Goal: Obtain resource: Obtain resource

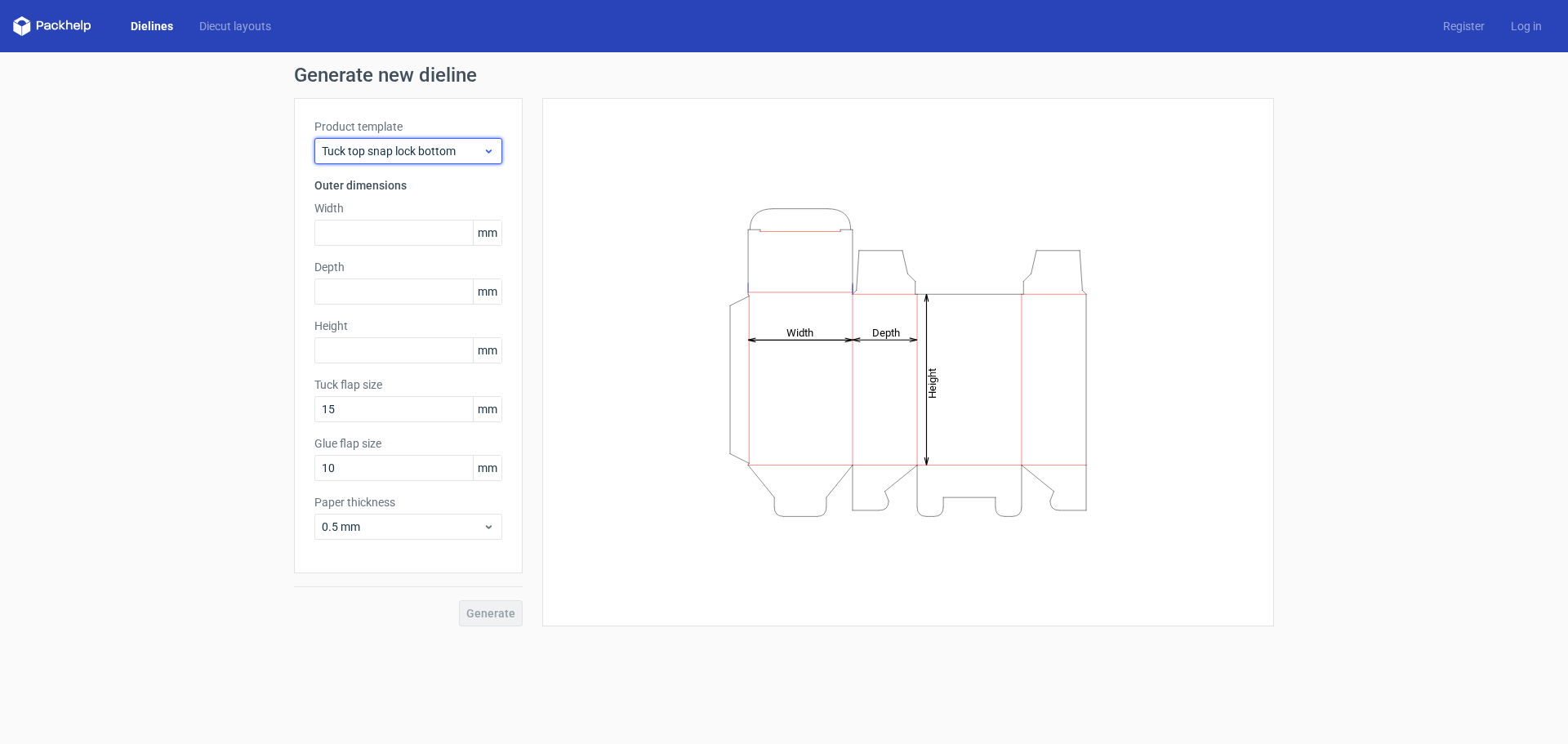
click at [476, 153] on span "Tuck top snap lock bottom" at bounding box center [402, 151] width 161 height 17
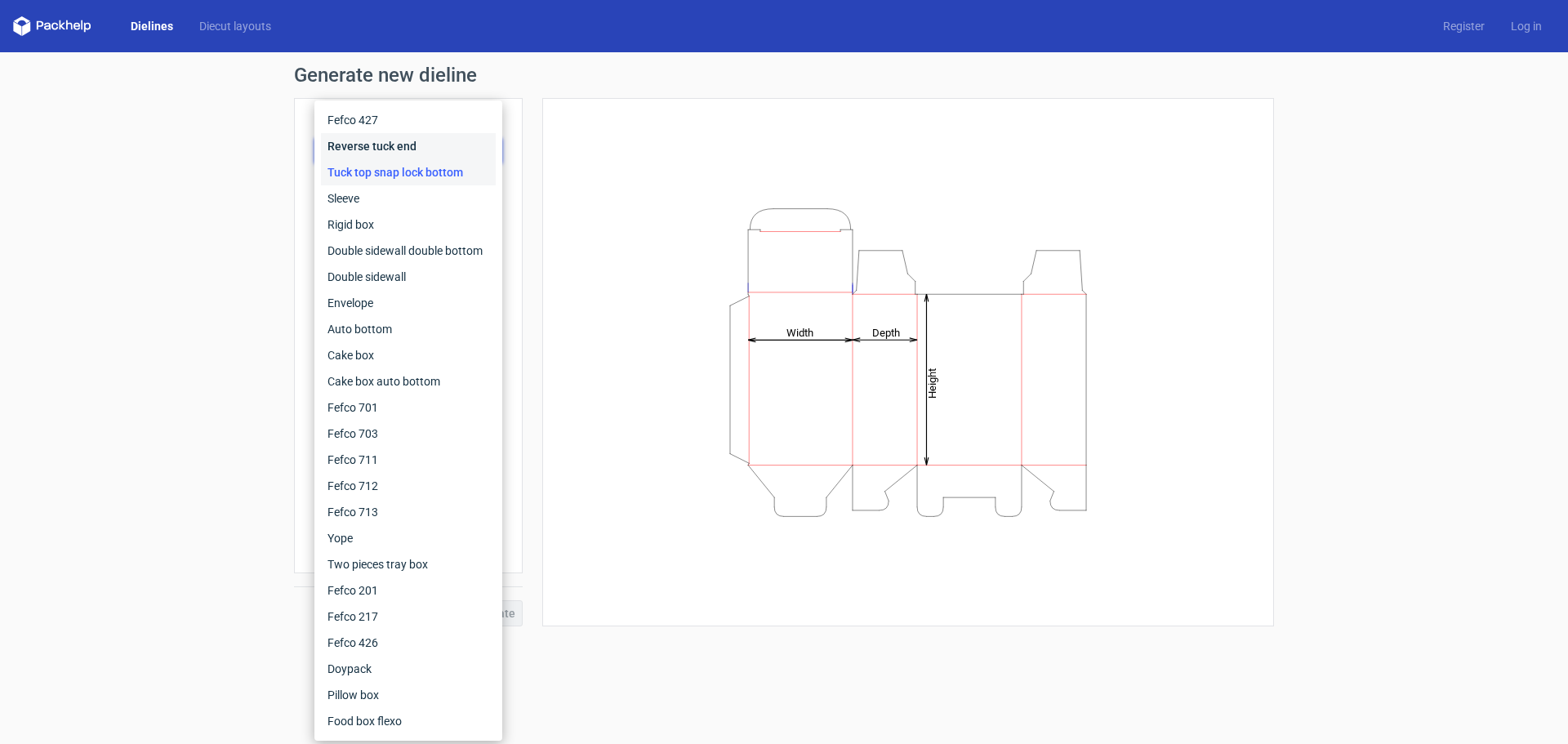
click at [433, 152] on div "Reverse tuck end" at bounding box center [408, 146] width 175 height 26
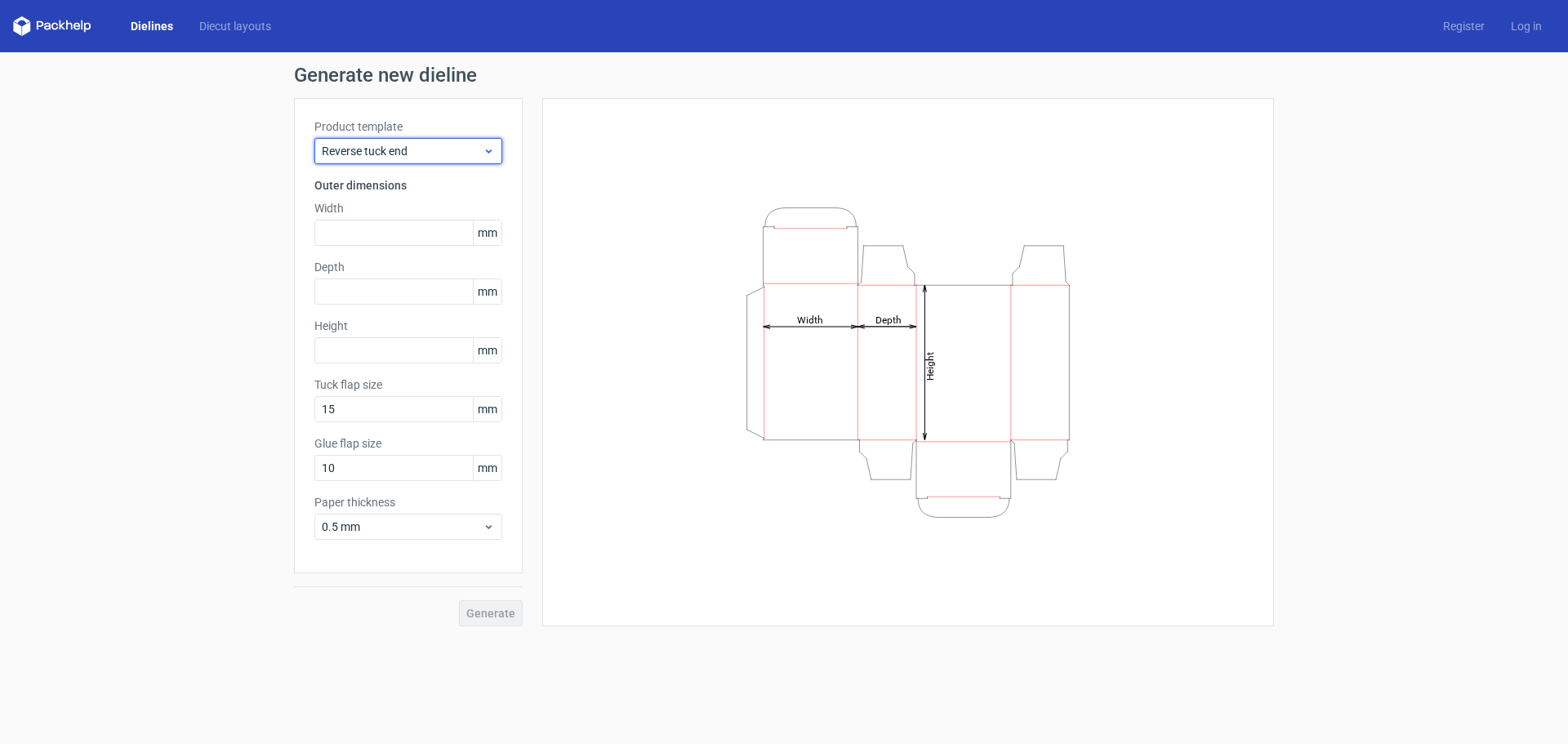
click at [470, 153] on span "Reverse tuck end" at bounding box center [402, 151] width 161 height 17
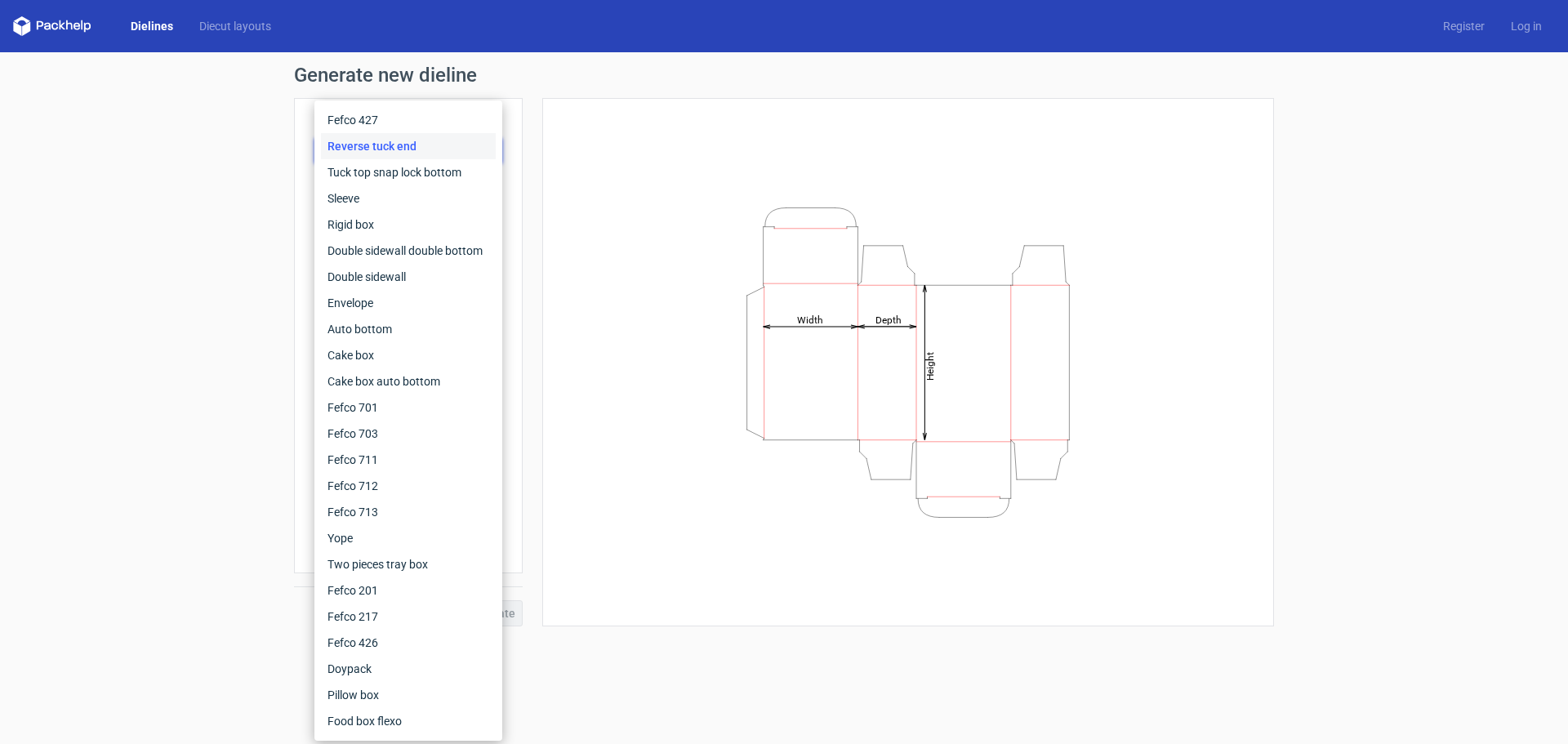
click at [244, 167] on div "Generate new dieline Product template Reverse tuck end Outer dimensions Width m…" at bounding box center [784, 346] width 1568 height 587
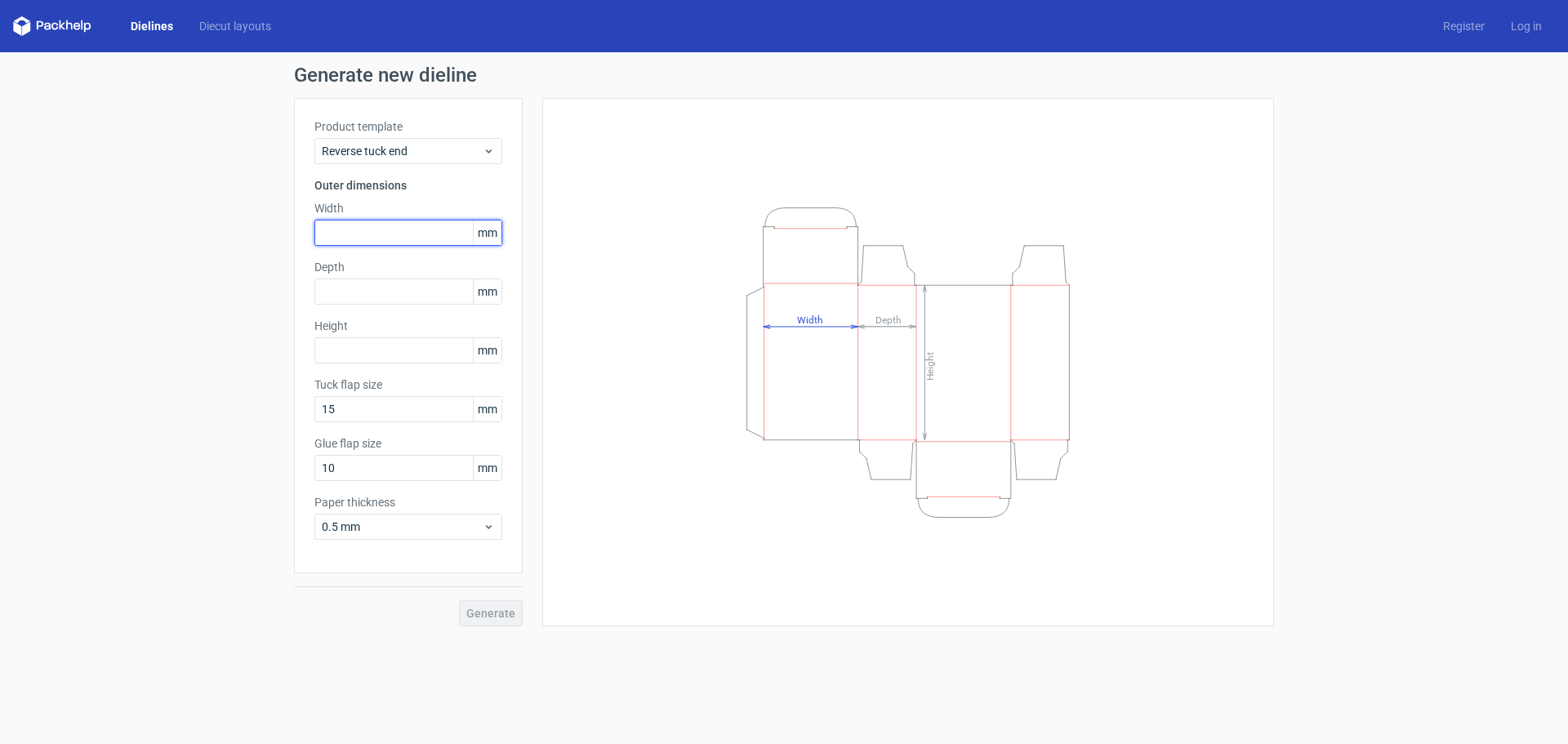
click at [440, 230] on input "text" at bounding box center [408, 233] width 188 height 26
type input "50"
click at [420, 289] on input "text" at bounding box center [408, 292] width 188 height 26
type input "35"
click at [435, 352] on input "text" at bounding box center [408, 350] width 188 height 26
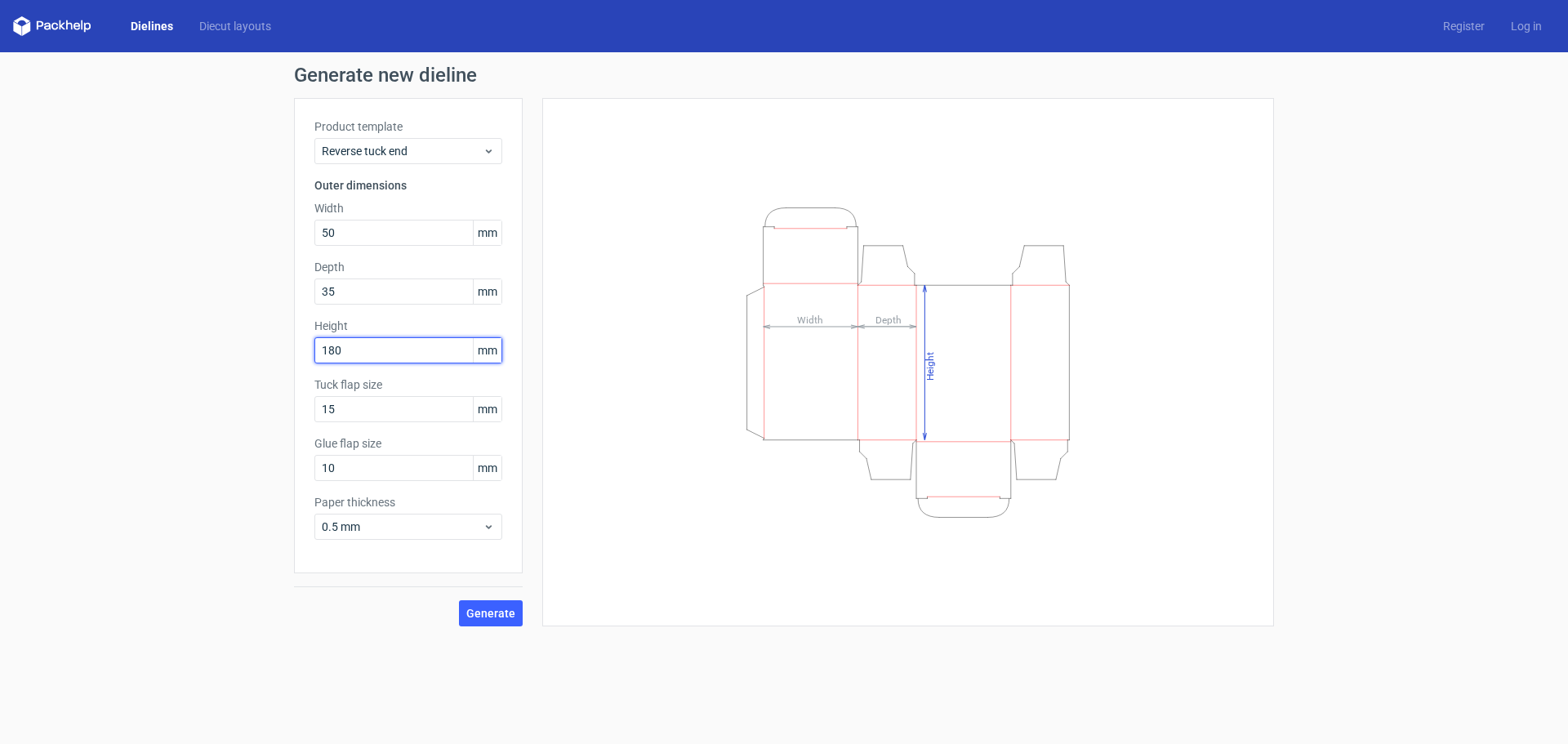
type input "180"
click at [224, 421] on div "Generate new dieline Product template Reverse tuck end Outer dimensions Width 5…" at bounding box center [784, 346] width 1568 height 587
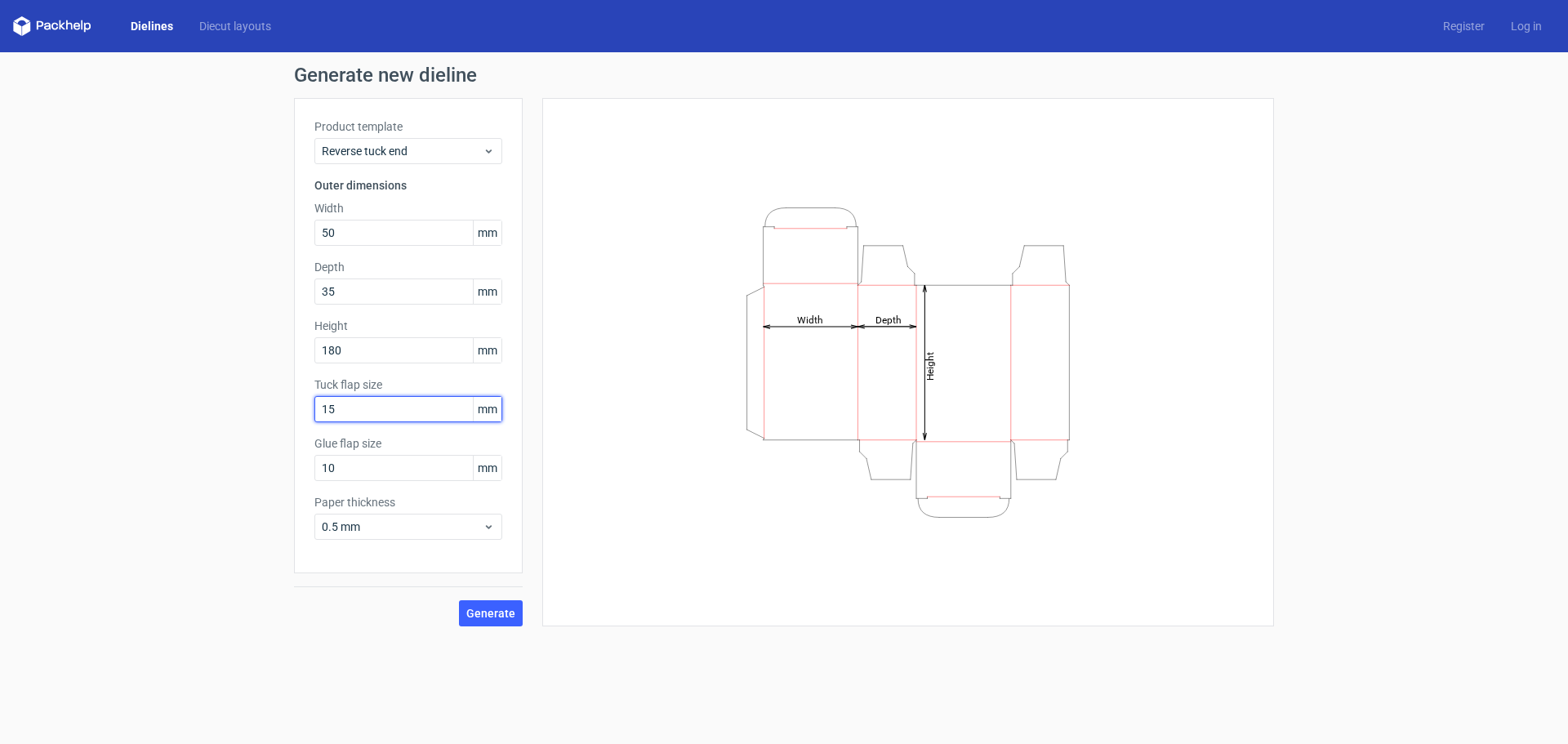
click at [398, 410] on input "15" at bounding box center [408, 410] width 188 height 26
click at [418, 415] on input "15" at bounding box center [408, 410] width 188 height 26
click at [220, 431] on div "Generate new dieline Product template Reverse tuck end Outer dimensions Width 5…" at bounding box center [784, 346] width 1568 height 587
click at [400, 415] on input "20" at bounding box center [408, 410] width 188 height 26
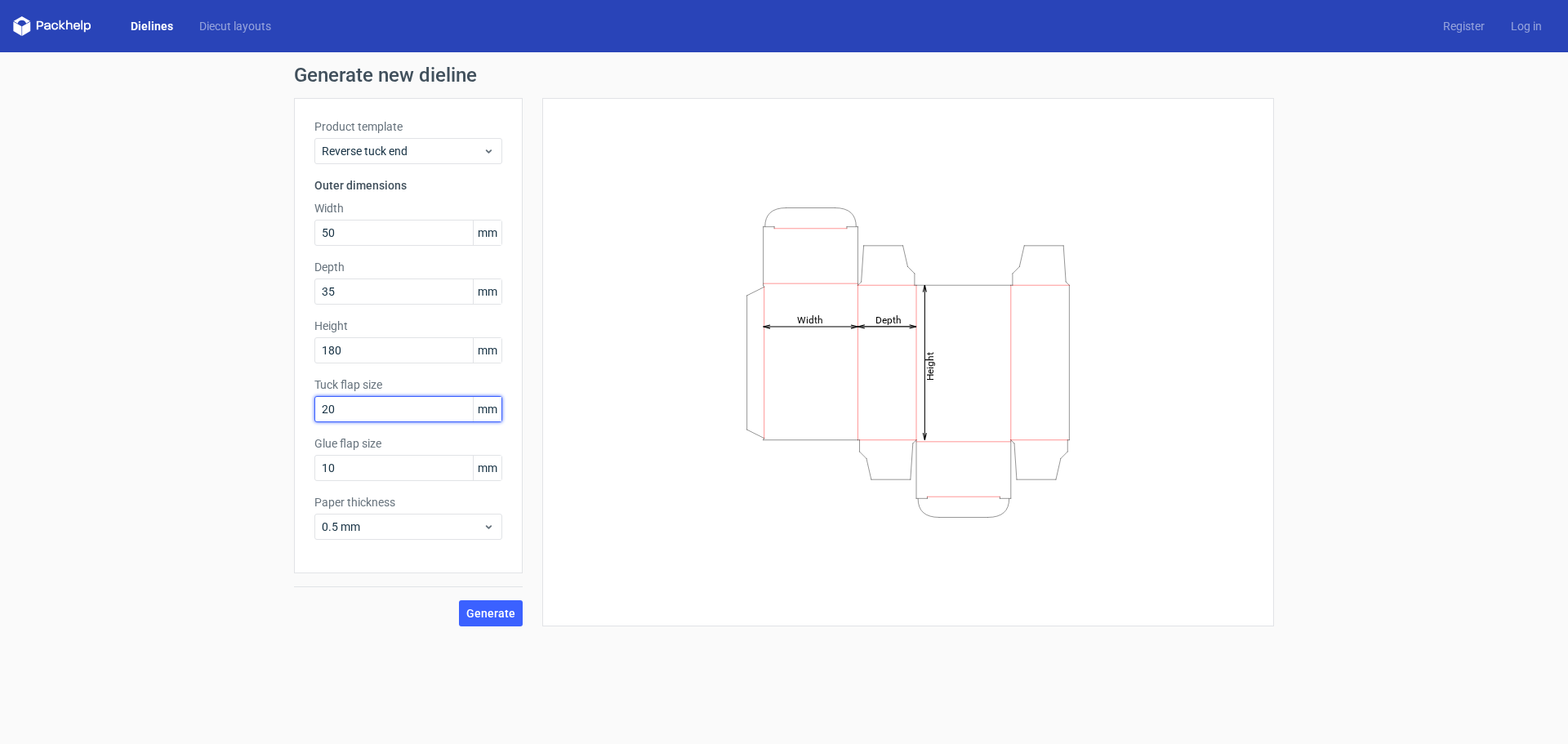
click at [400, 415] on input "20" at bounding box center [408, 410] width 188 height 26
click at [458, 600] on button "Generate" at bounding box center [490, 613] width 64 height 26
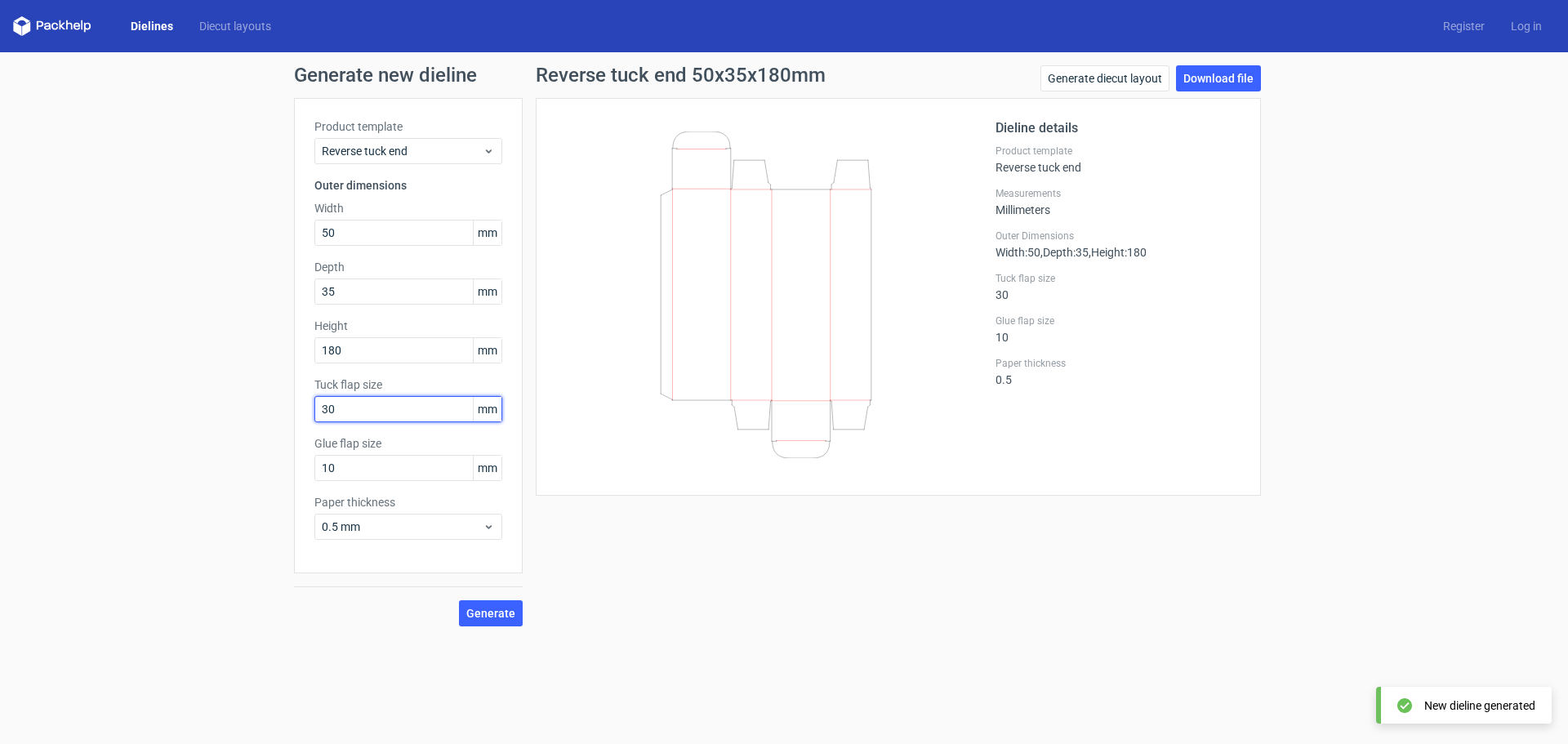
click at [394, 410] on input "30" at bounding box center [408, 410] width 188 height 26
click at [497, 618] on span "Generate" at bounding box center [490, 613] width 49 height 11
click at [351, 412] on input "15" at bounding box center [408, 410] width 188 height 26
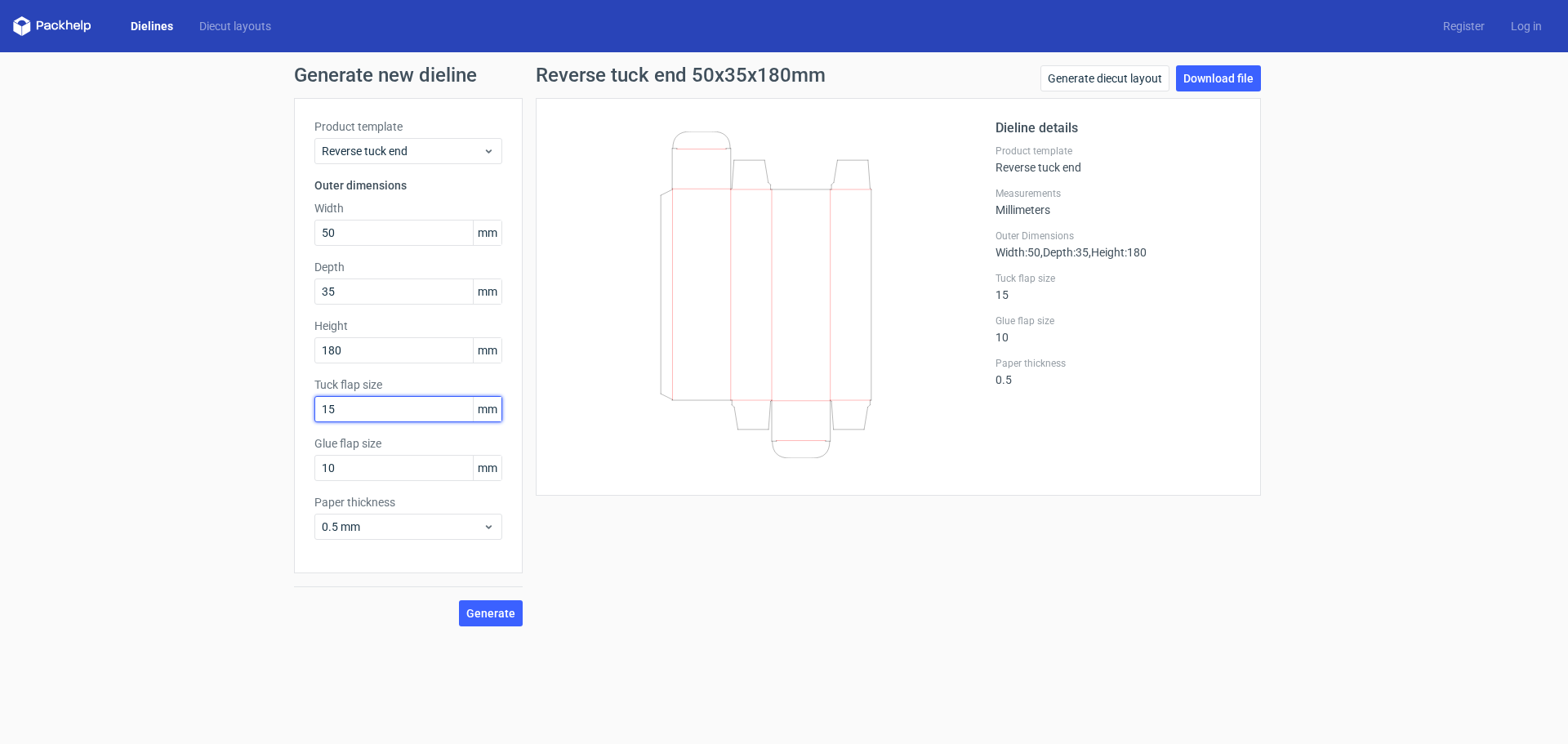
type input "3"
type input "40"
click at [392, 467] on input "10" at bounding box center [408, 468] width 188 height 26
click at [369, 354] on input "180" at bounding box center [408, 350] width 188 height 26
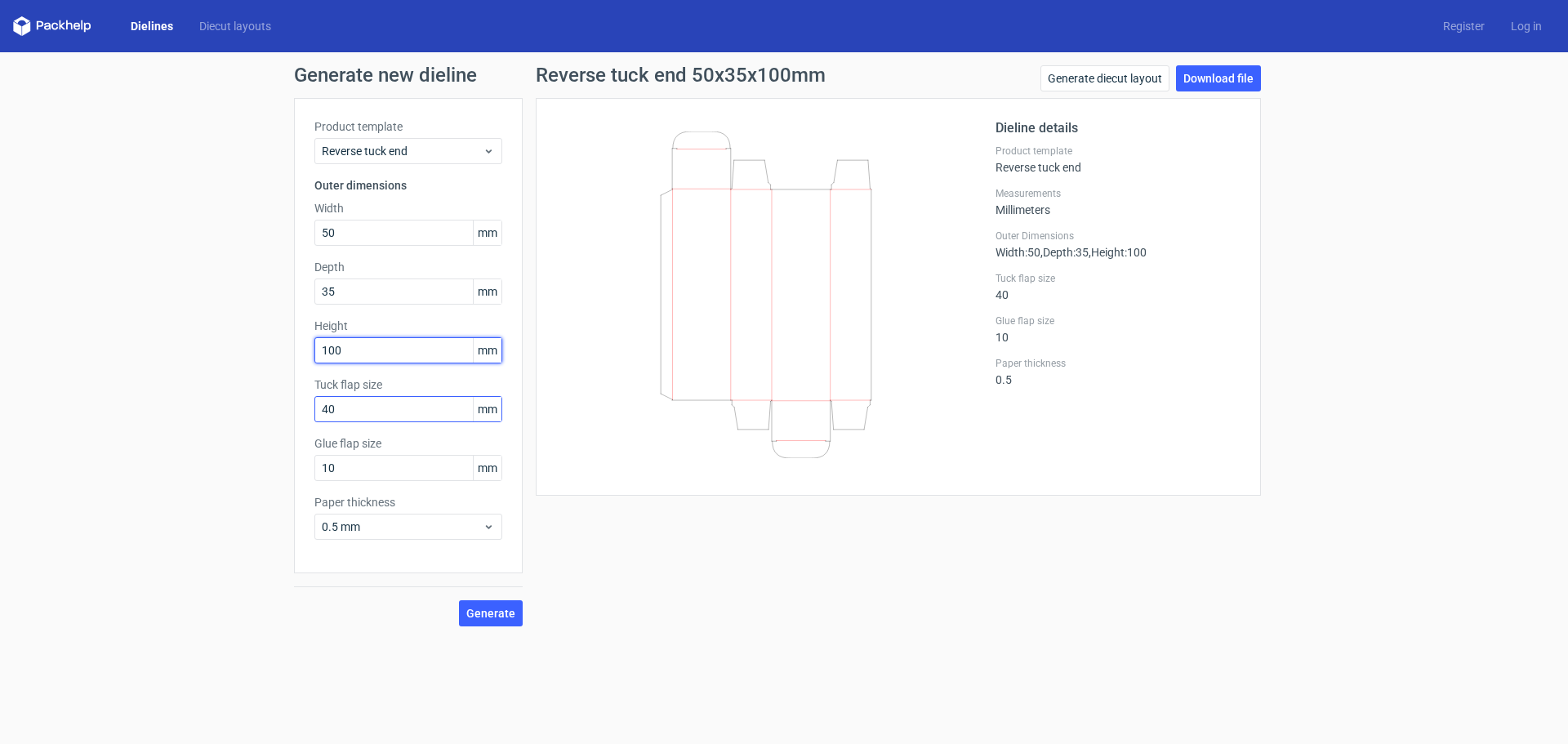
type input "100"
click at [372, 409] on input "40" at bounding box center [408, 410] width 188 height 26
click at [486, 611] on span "Generate" at bounding box center [490, 613] width 49 height 11
click at [347, 410] on input "40" at bounding box center [408, 410] width 188 height 26
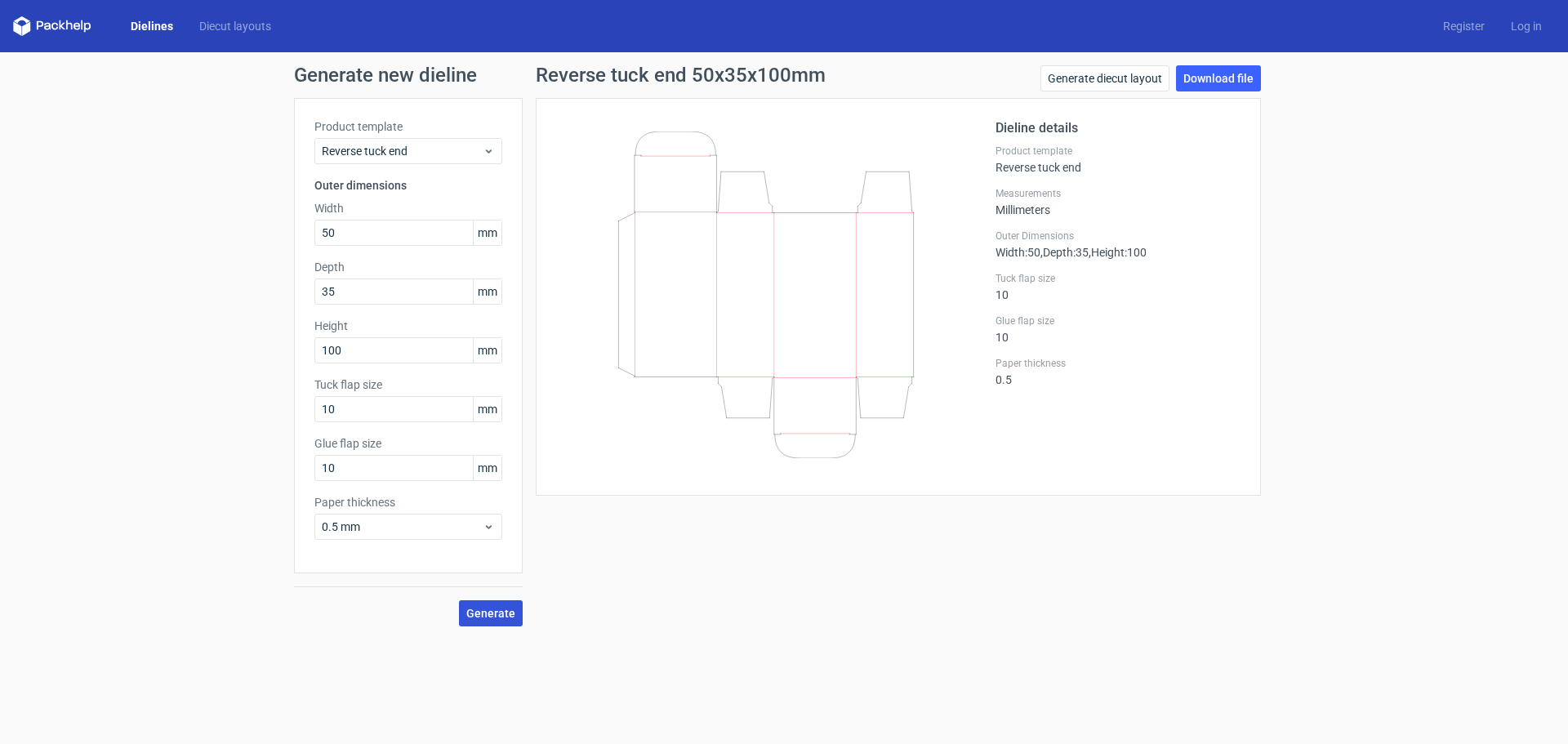
click at [500, 617] on span "Generate" at bounding box center [490, 613] width 49 height 11
click at [355, 408] on input "10" at bounding box center [408, 410] width 188 height 26
type input "100"
click at [483, 612] on span "Generate" at bounding box center [490, 613] width 49 height 11
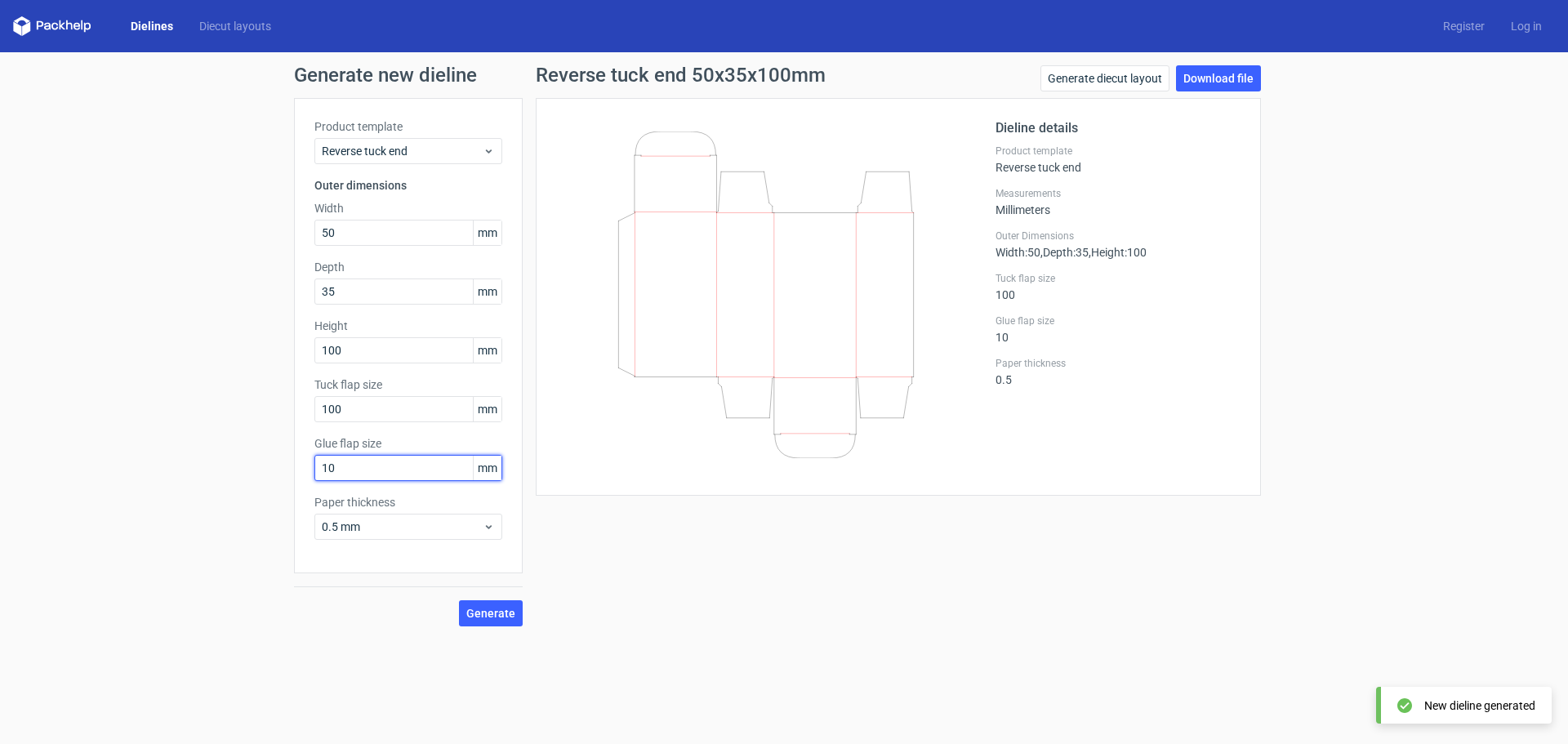
click at [383, 471] on input "10" at bounding box center [408, 468] width 188 height 26
click at [486, 614] on span "Generate" at bounding box center [490, 613] width 49 height 11
click at [366, 464] on input "100" at bounding box center [408, 468] width 188 height 26
type input "10"
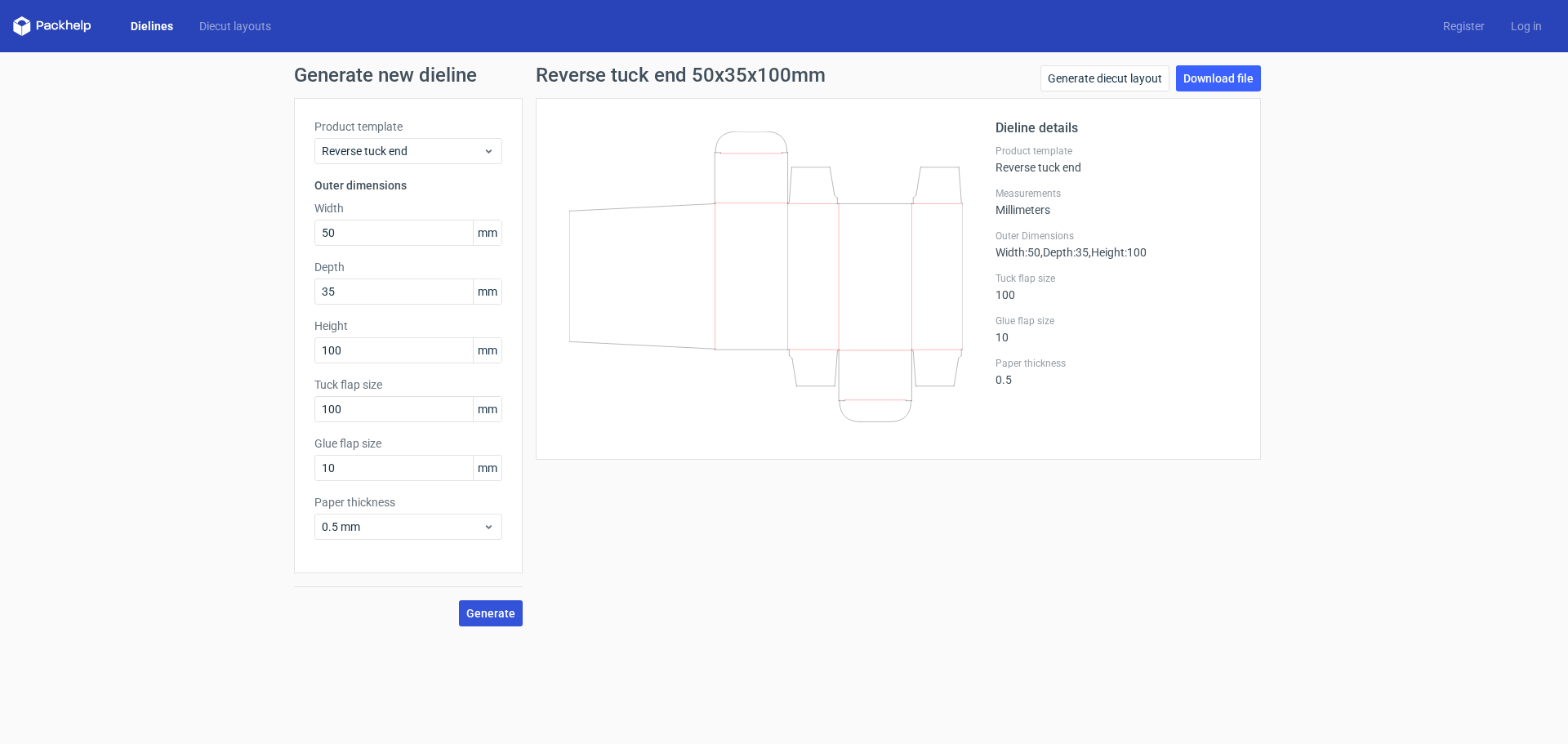
click at [500, 608] on span "Generate" at bounding box center [490, 613] width 49 height 11
click at [403, 415] on input "100" at bounding box center [408, 410] width 188 height 26
type input "5"
click at [518, 618] on button "Generate" at bounding box center [490, 613] width 64 height 26
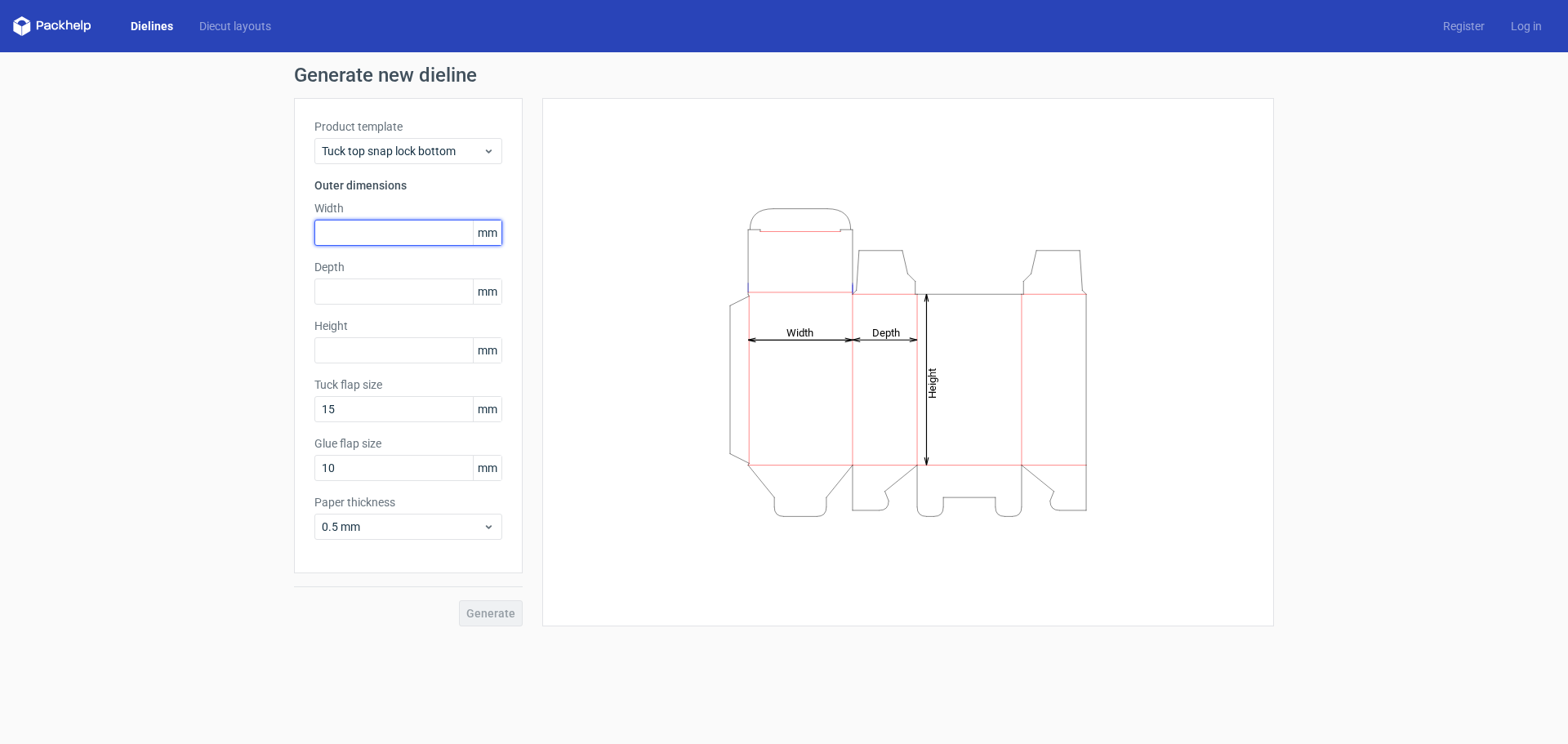
click at [381, 233] on input "text" at bounding box center [408, 233] width 188 height 26
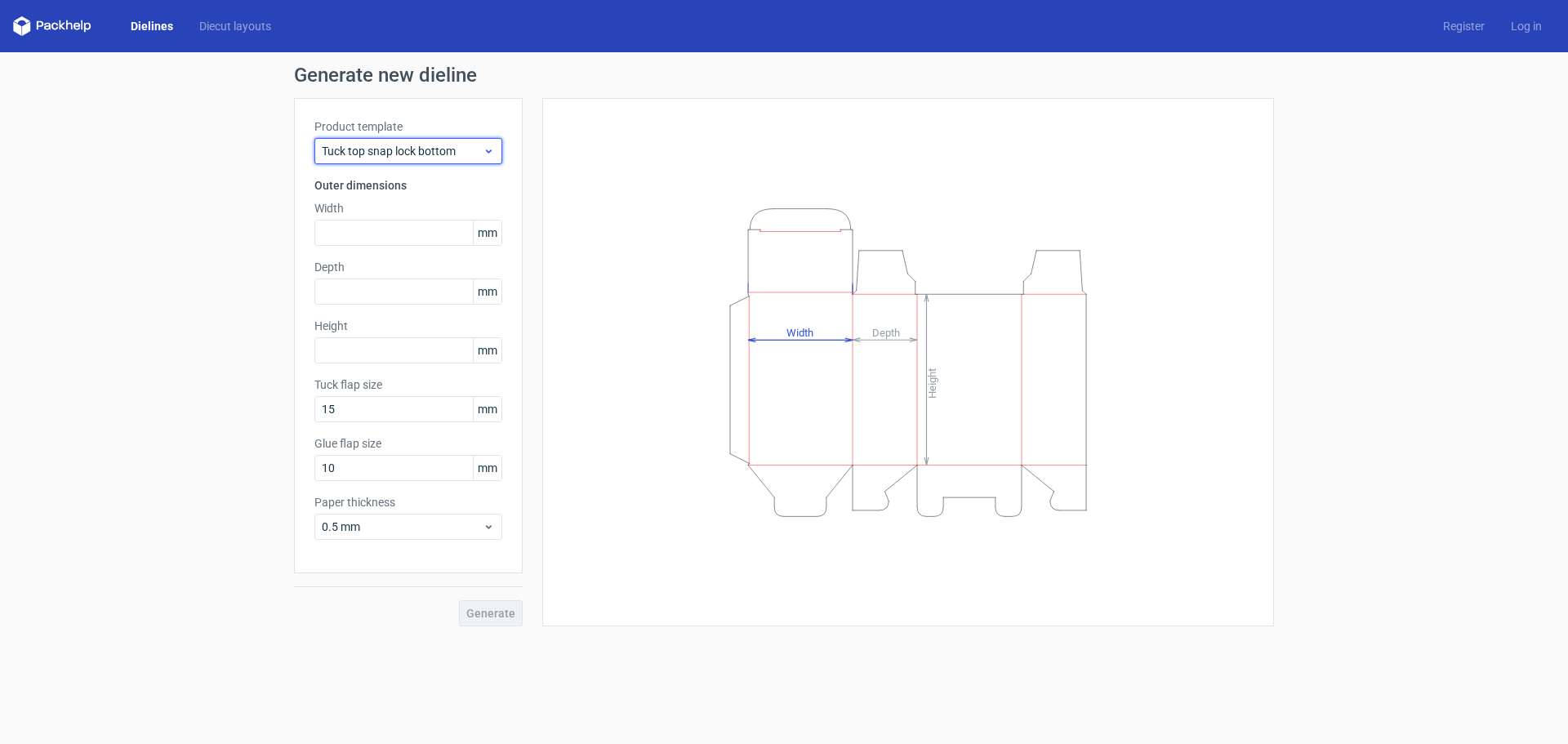
click at [461, 158] on span "Tuck top snap lock bottom" at bounding box center [402, 151] width 161 height 17
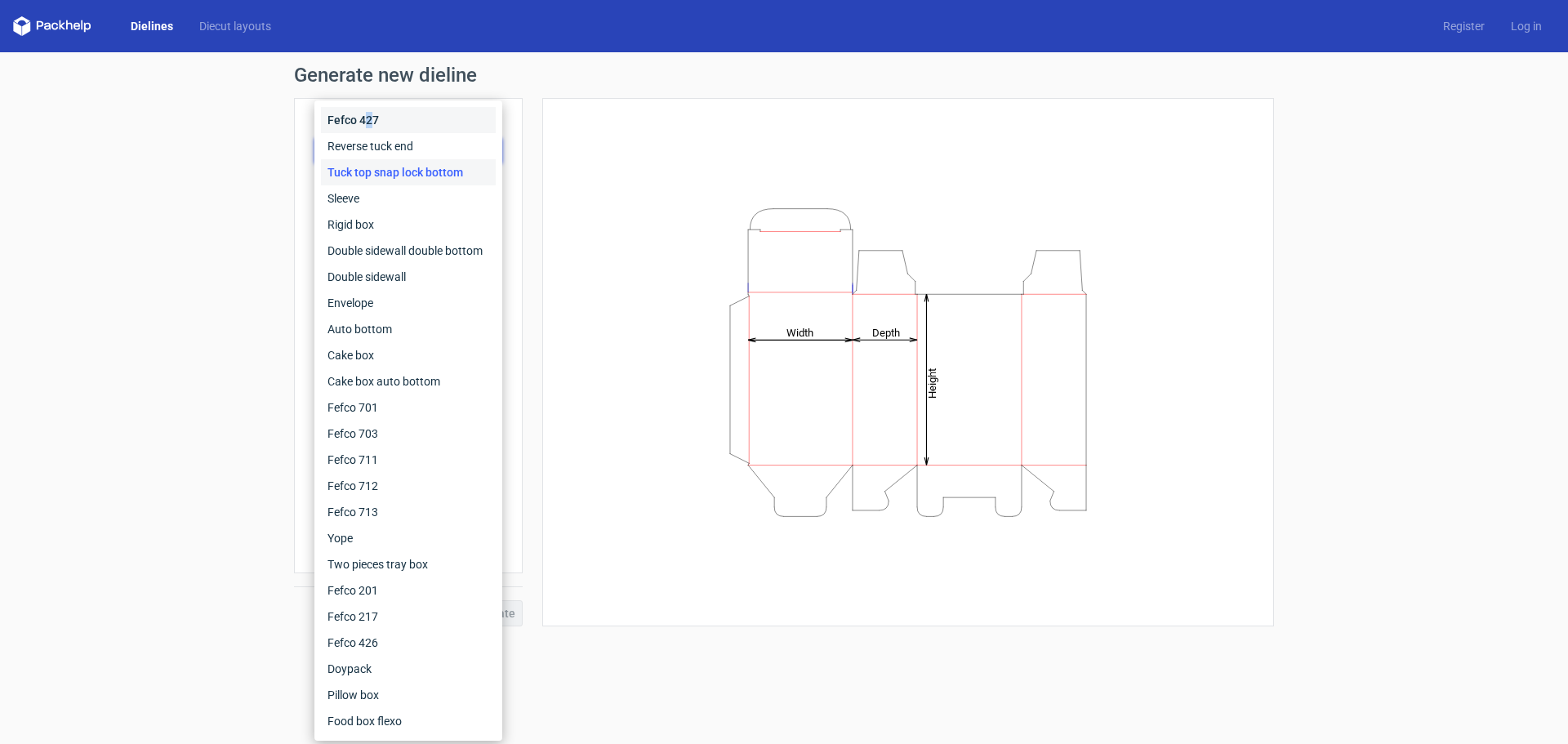
click at [369, 120] on div "Fefco 427" at bounding box center [408, 120] width 175 height 26
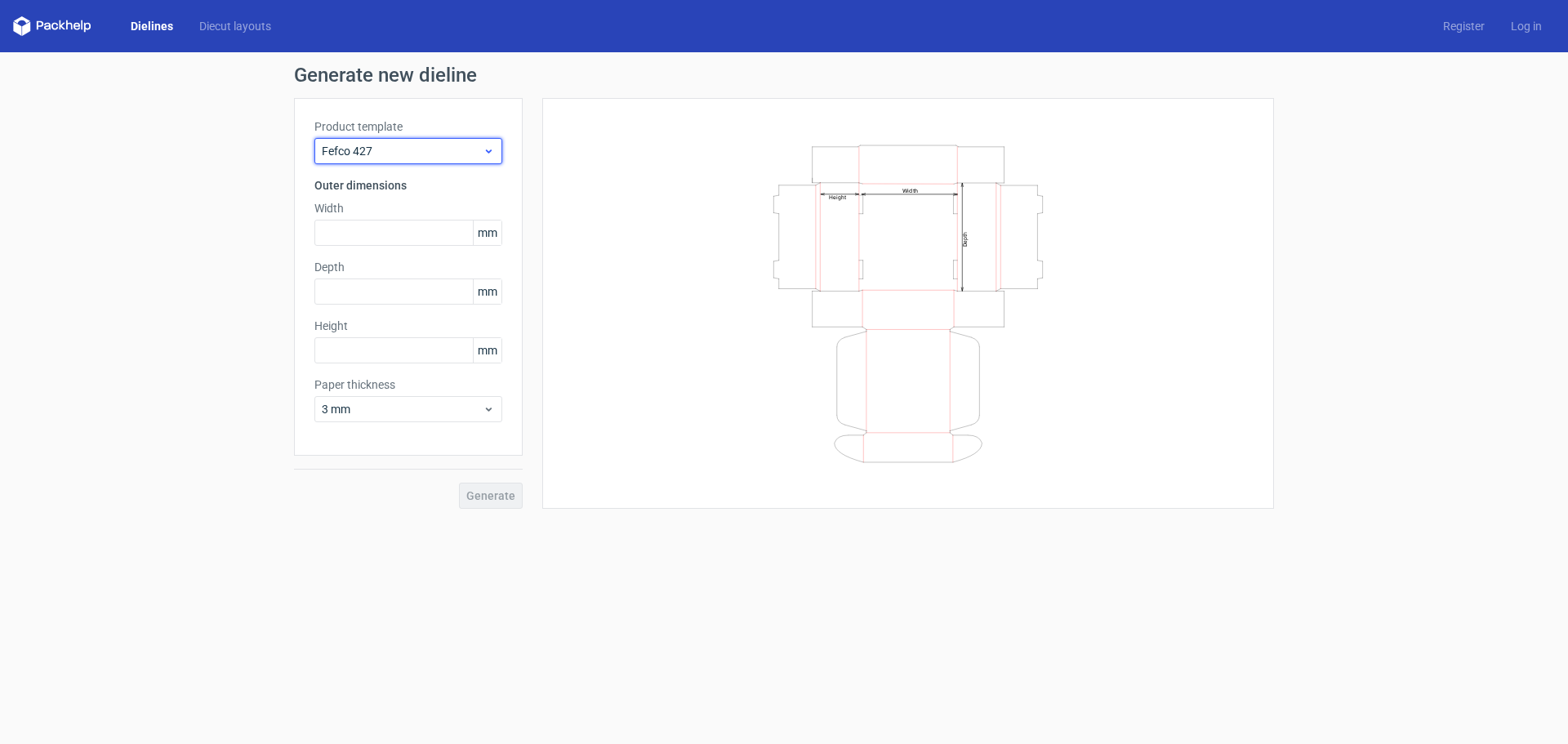
click at [395, 157] on span "Fefco 427" at bounding box center [402, 151] width 161 height 17
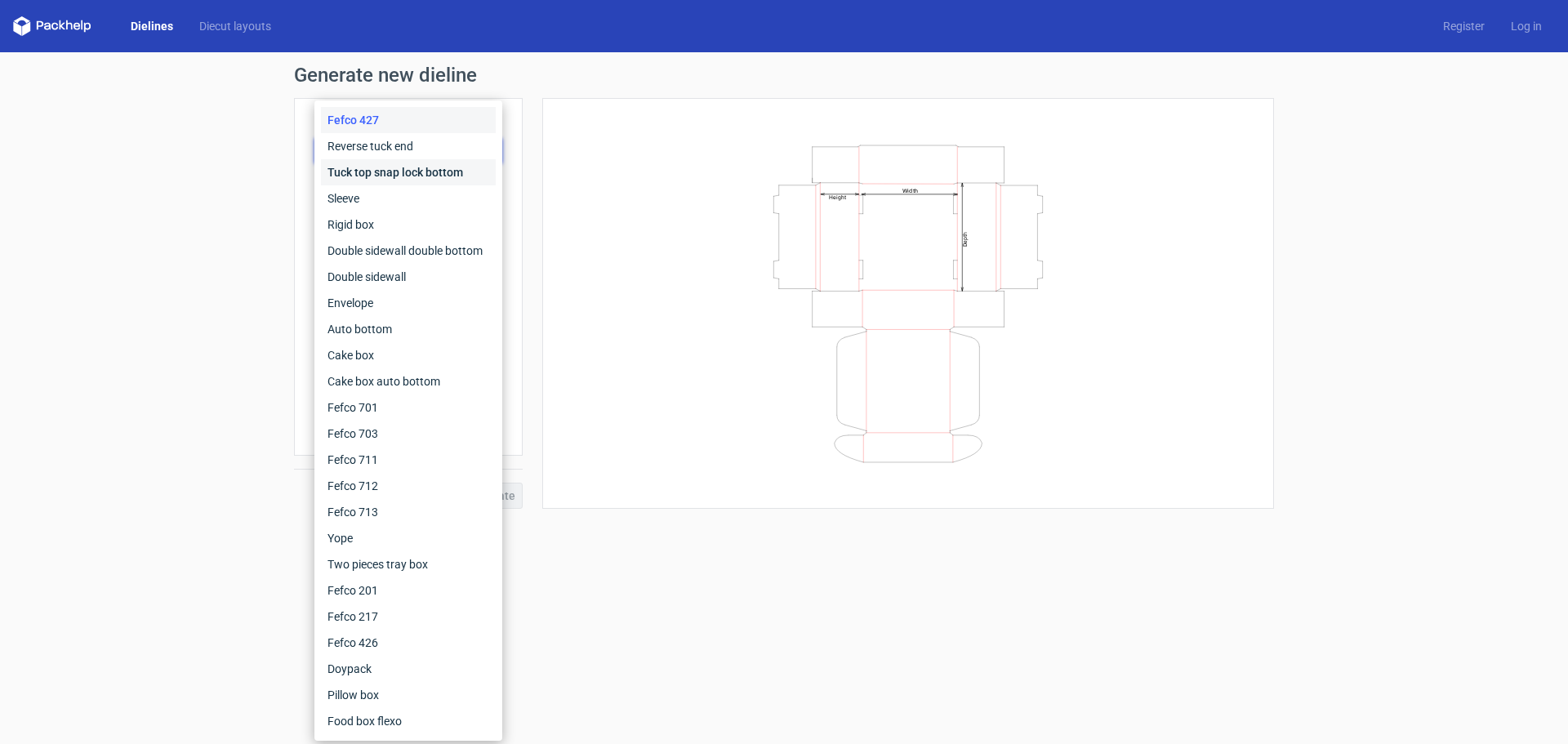
click at [399, 176] on div "Tuck top snap lock bottom" at bounding box center [408, 172] width 175 height 26
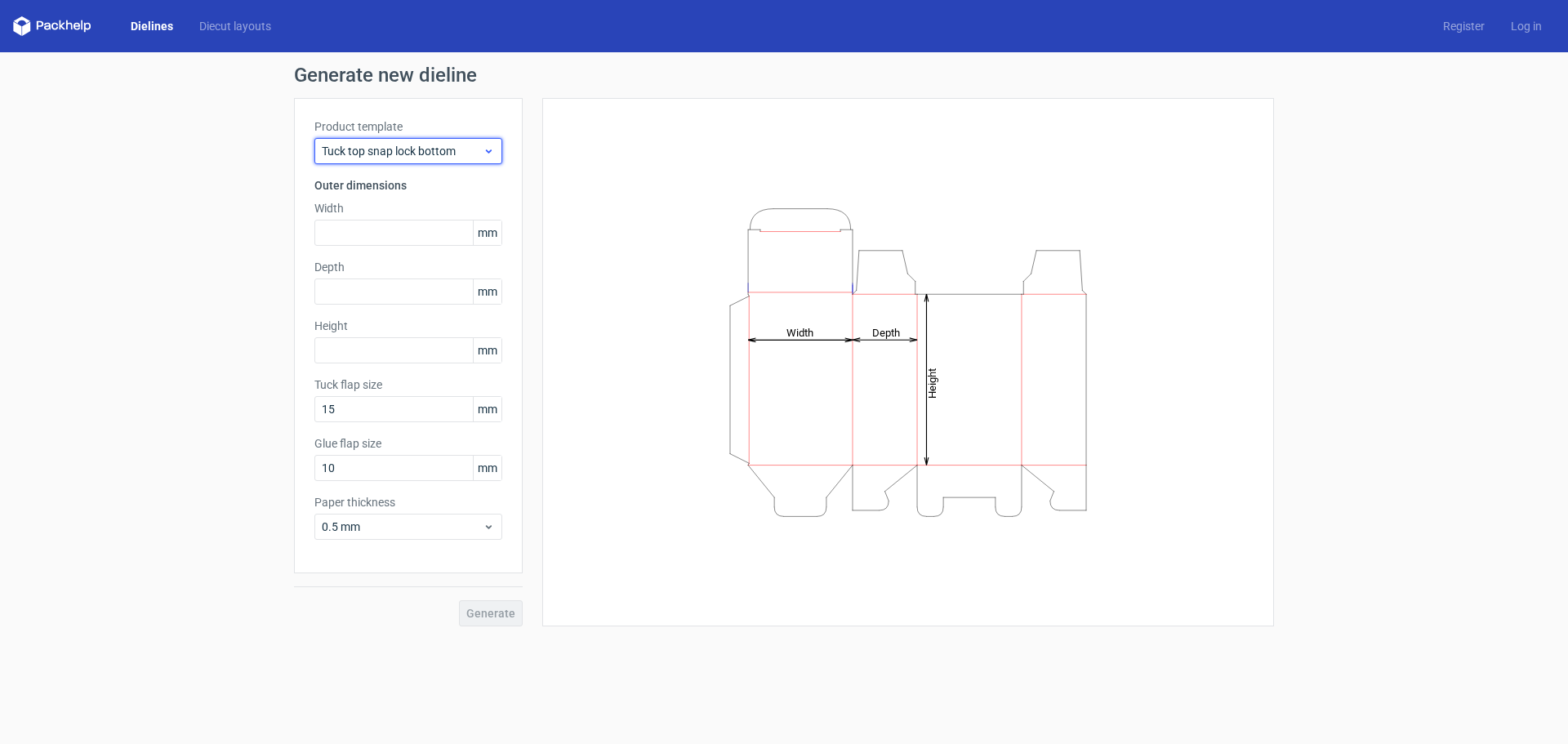
click at [405, 146] on span "Tuck top snap lock bottom" at bounding box center [402, 151] width 161 height 17
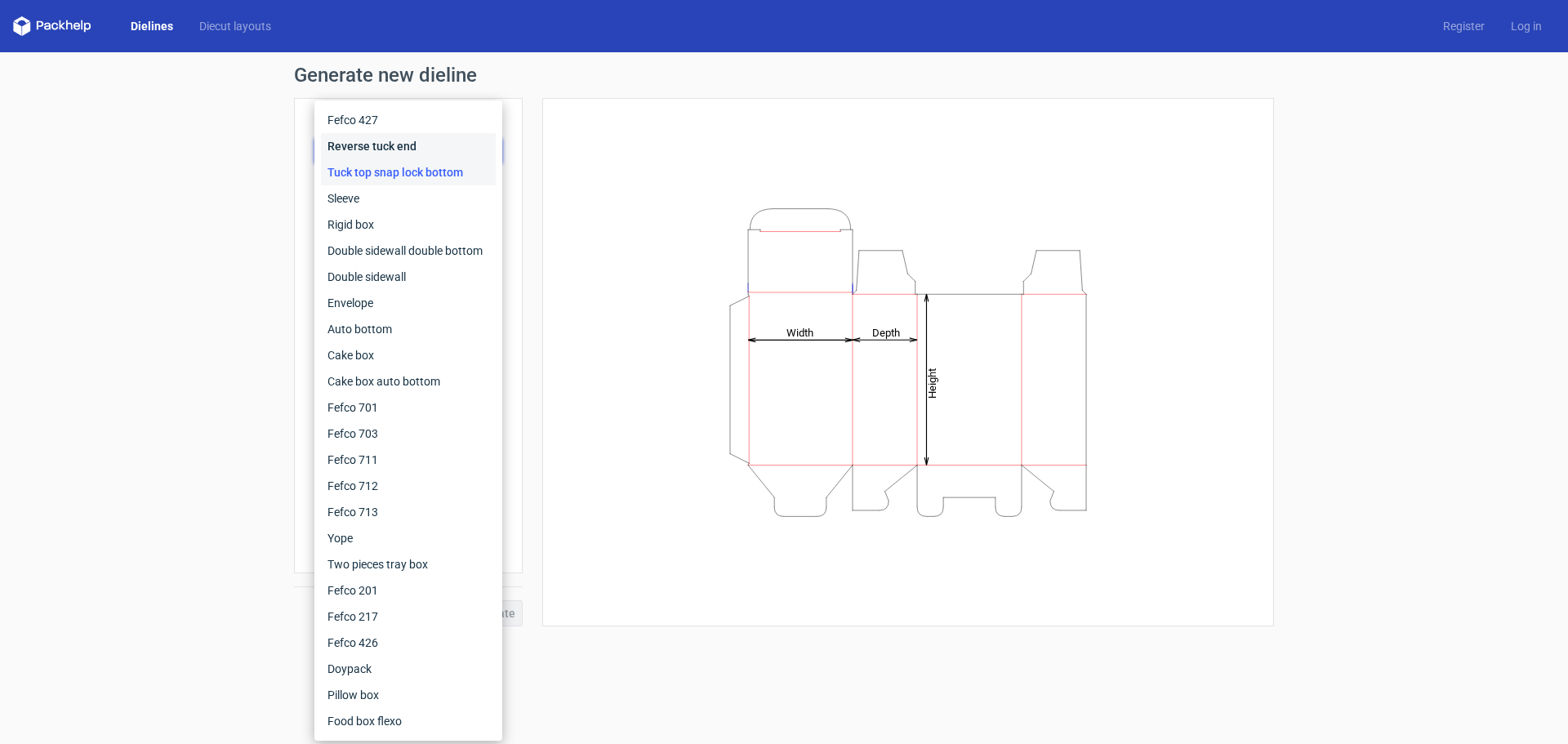
click at [399, 148] on div "Reverse tuck end" at bounding box center [408, 146] width 175 height 26
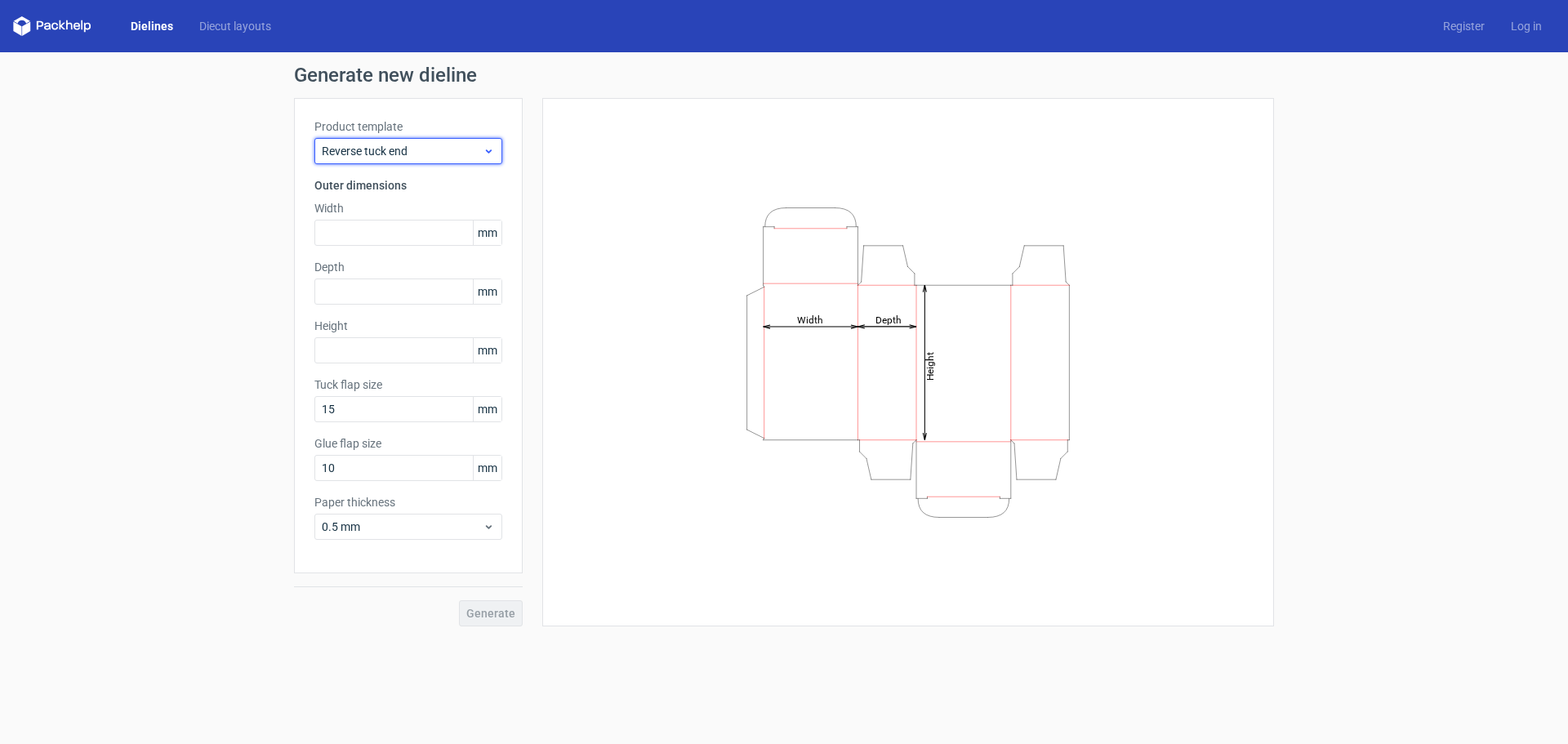
click at [409, 153] on span "Reverse tuck end" at bounding box center [402, 151] width 161 height 17
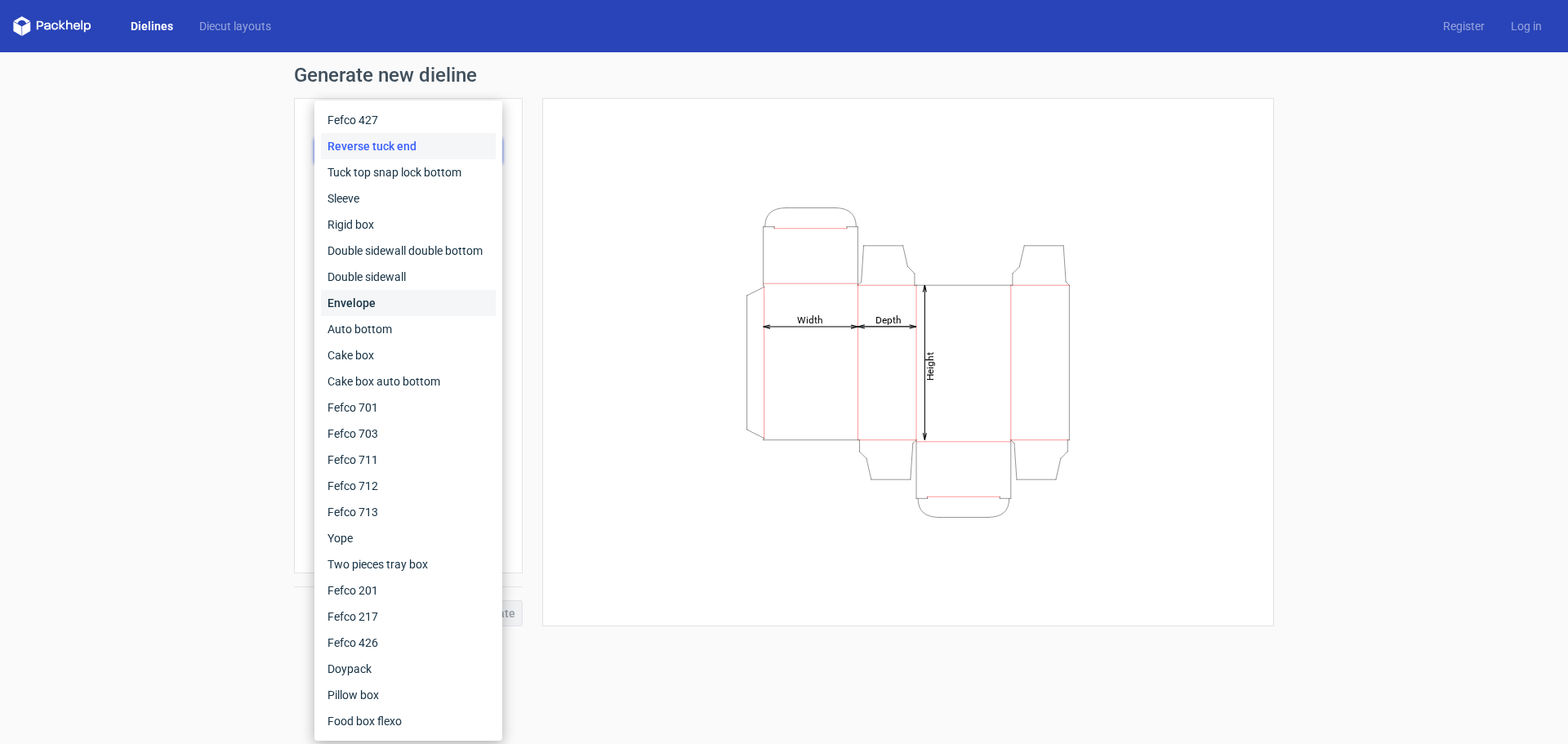
click at [408, 312] on div "Envelope" at bounding box center [408, 303] width 175 height 26
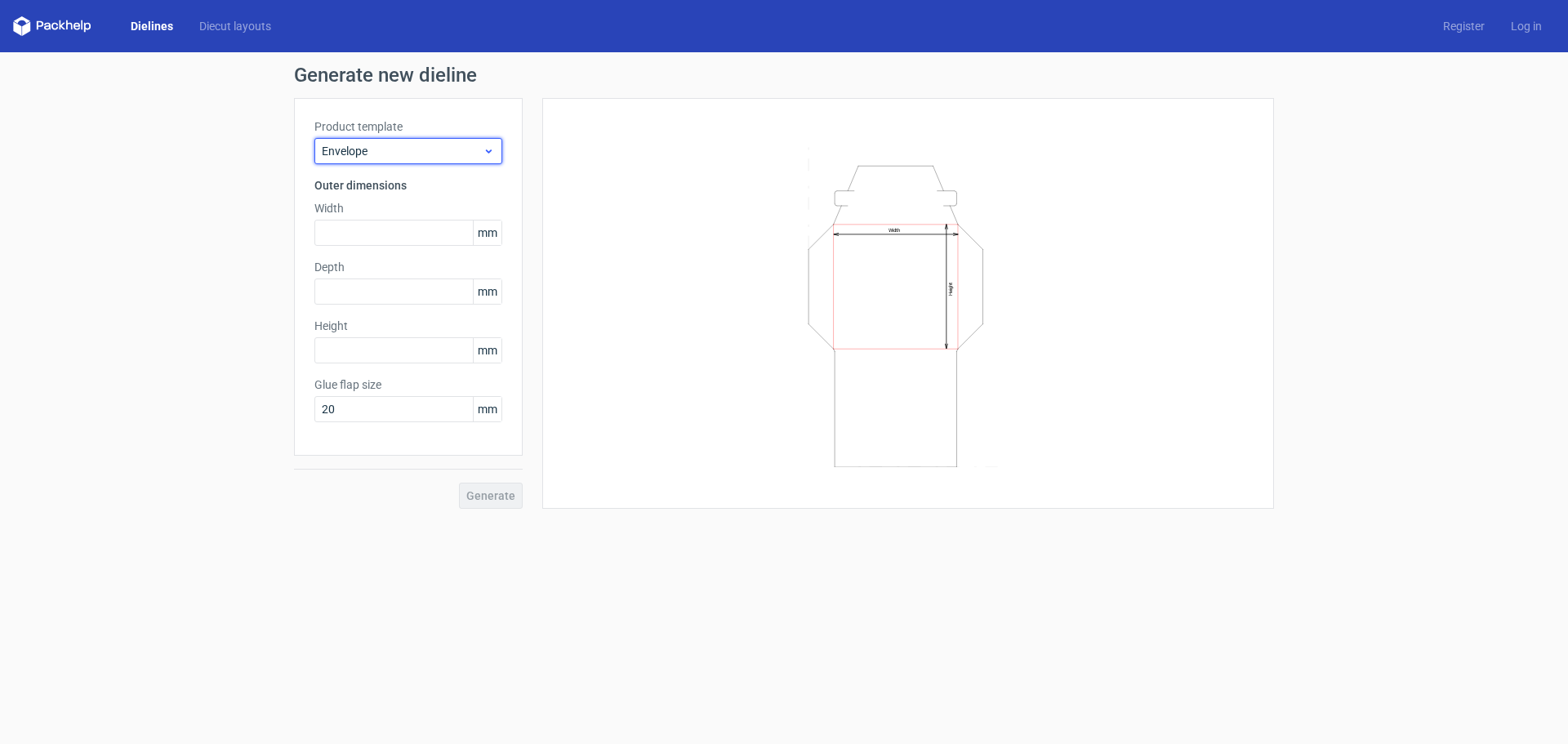
click at [417, 150] on span "Envelope" at bounding box center [402, 151] width 161 height 17
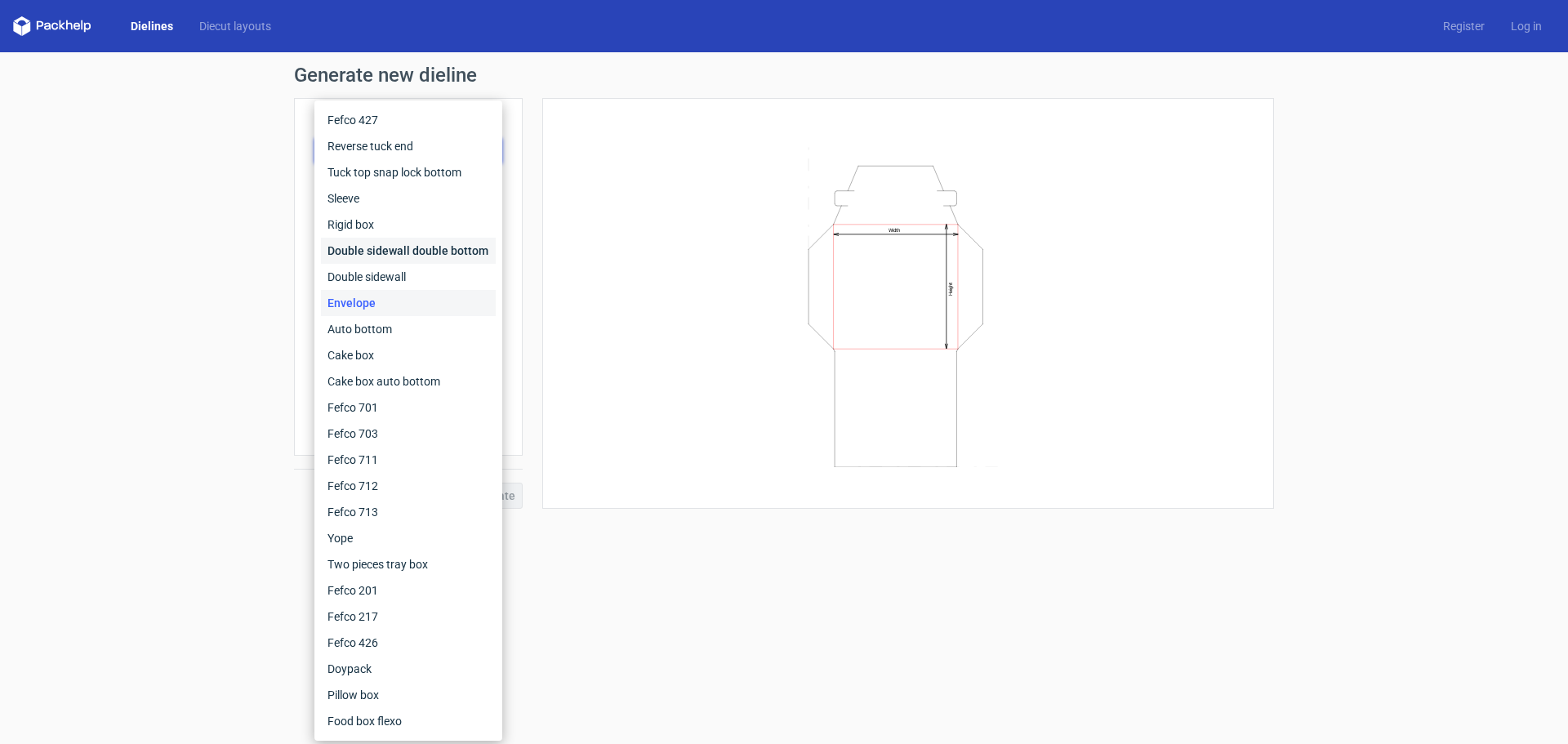
click at [451, 256] on div "Double sidewall double bottom" at bounding box center [408, 251] width 175 height 26
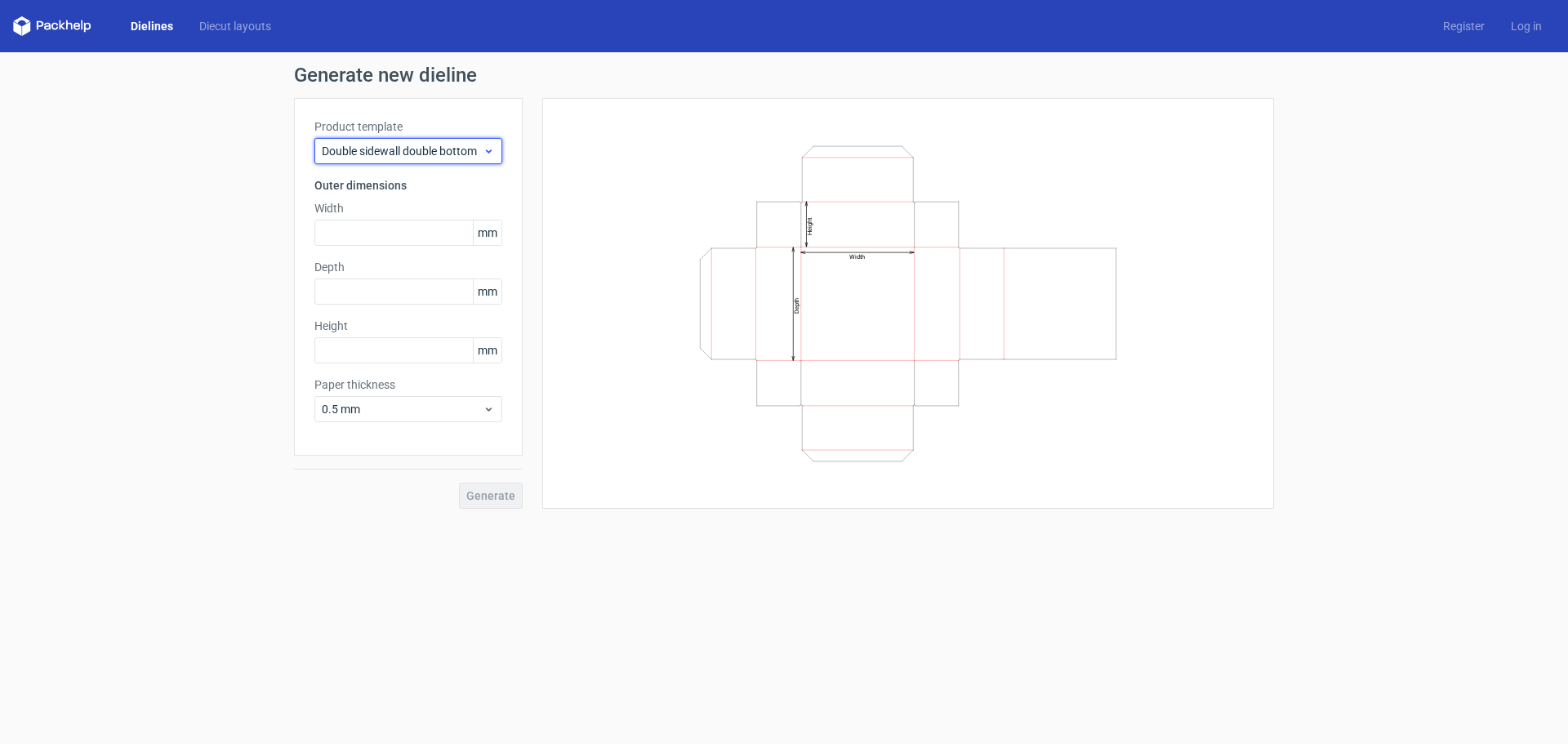
click at [430, 151] on span "Double sidewall double bottom" at bounding box center [402, 151] width 161 height 17
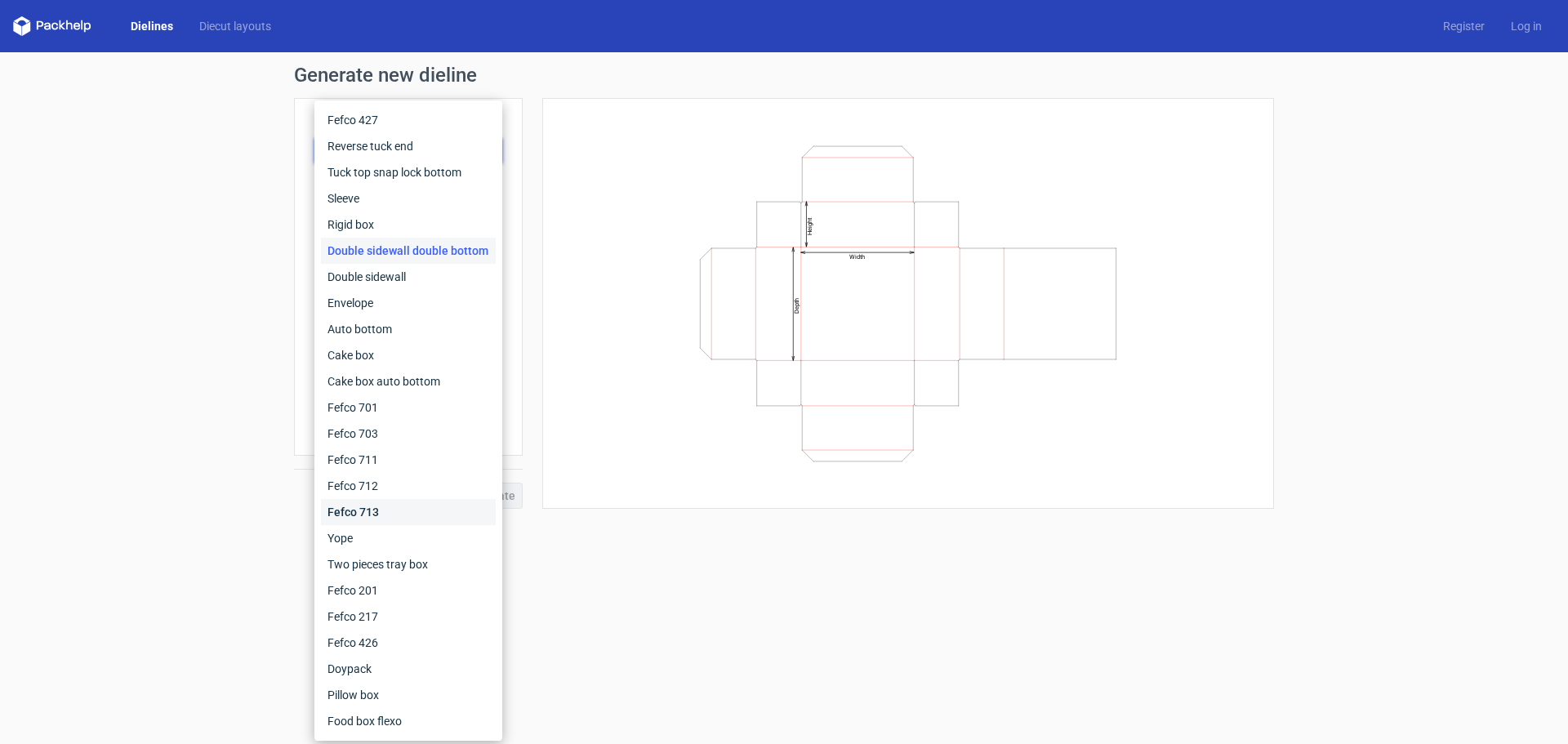
click at [441, 502] on div "Fefco 713" at bounding box center [408, 512] width 175 height 26
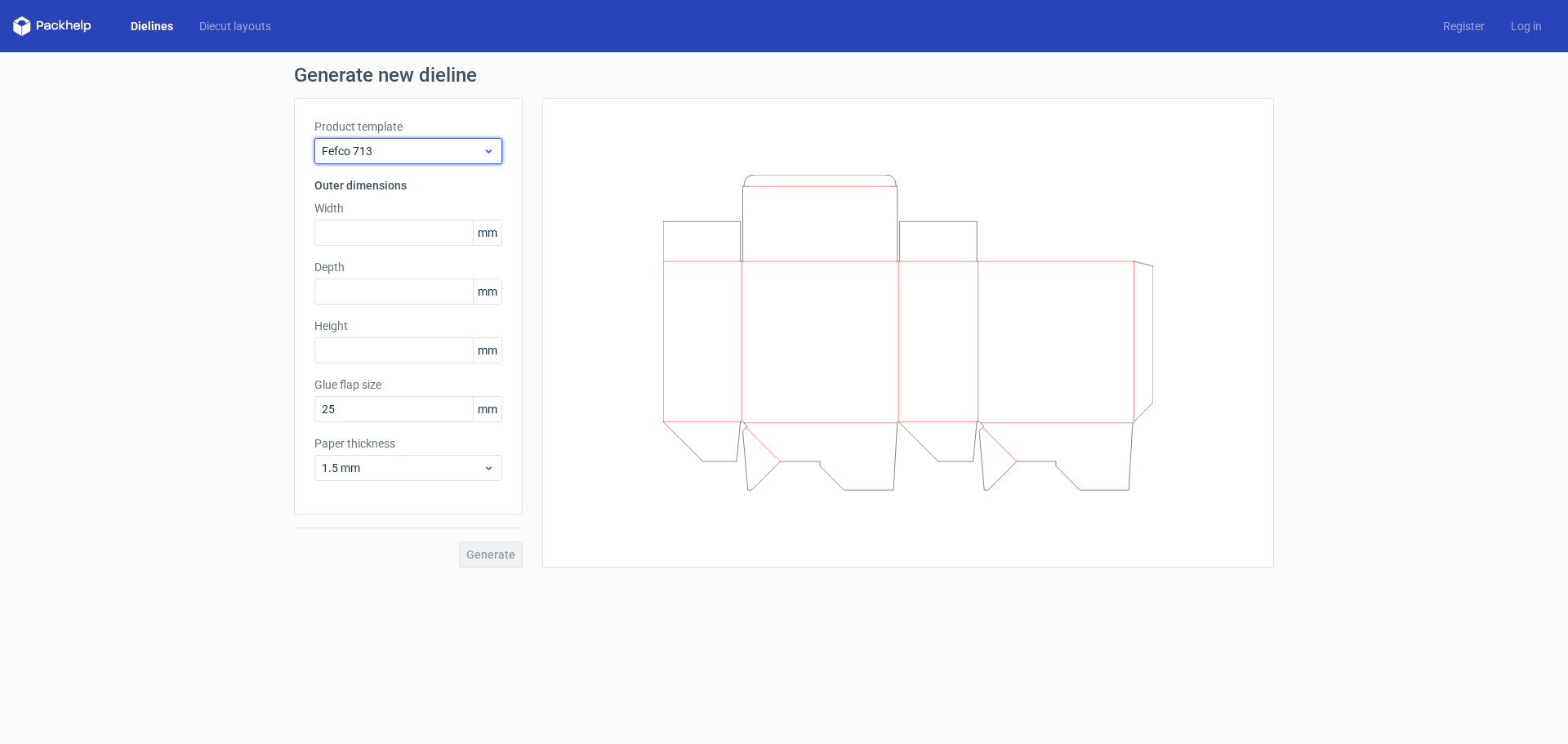
click at [447, 154] on span "Fefco 713" at bounding box center [402, 151] width 161 height 17
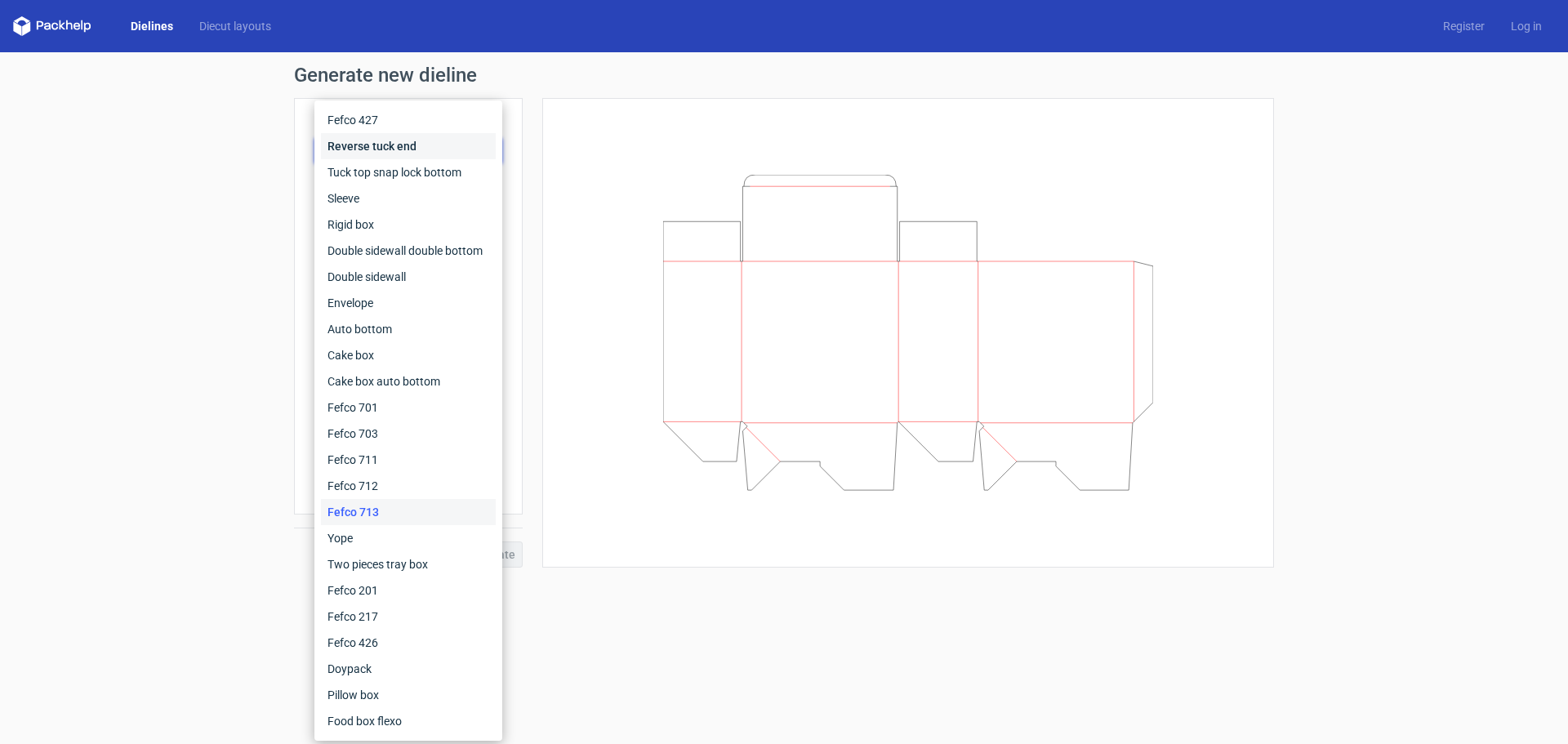
click at [403, 149] on div "Reverse tuck end" at bounding box center [408, 146] width 175 height 26
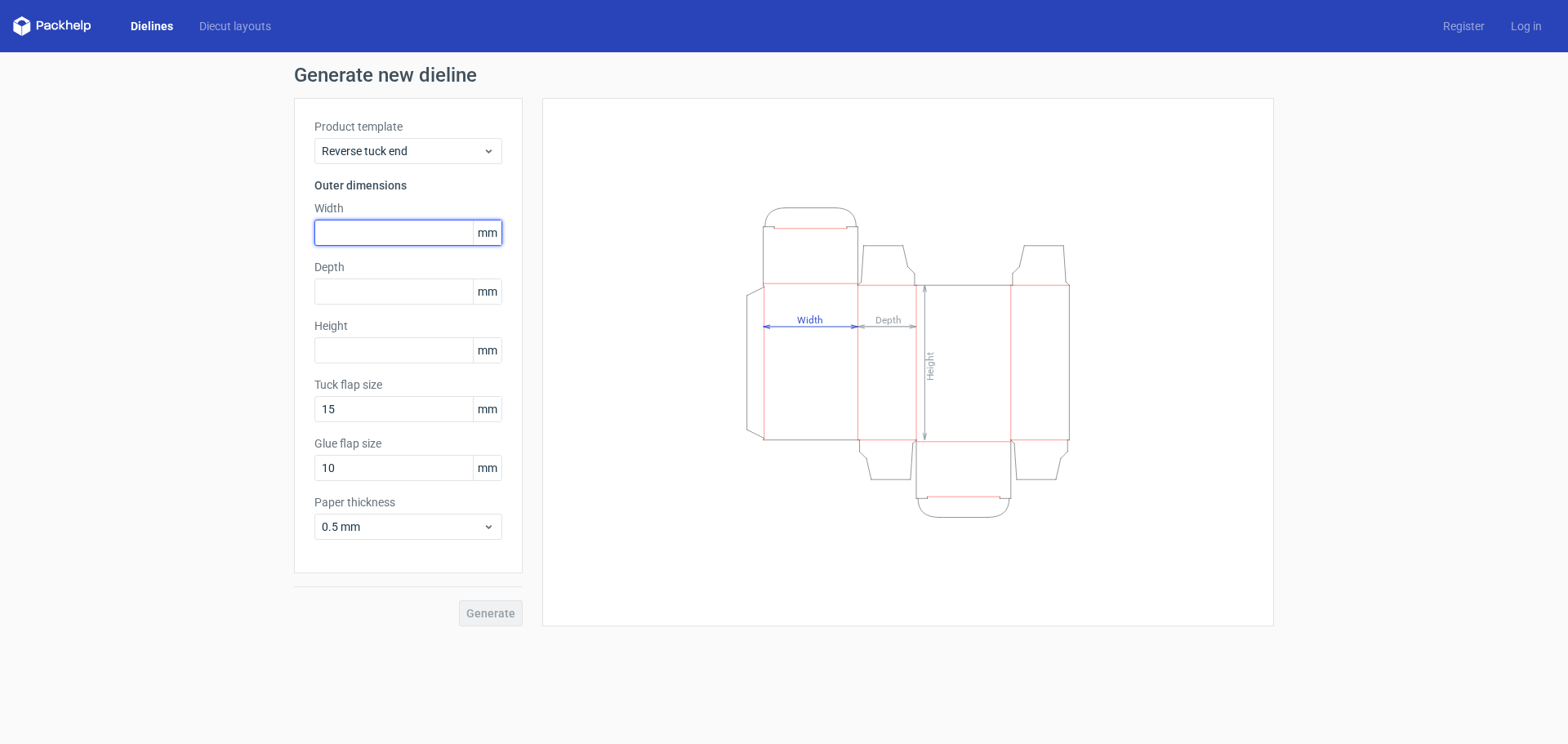
click at [433, 242] on input "text" at bounding box center [408, 233] width 188 height 26
type input "50"
click at [389, 288] on input "text" at bounding box center [408, 292] width 188 height 26
type input "35"
click at [401, 352] on input "text" at bounding box center [408, 350] width 188 height 26
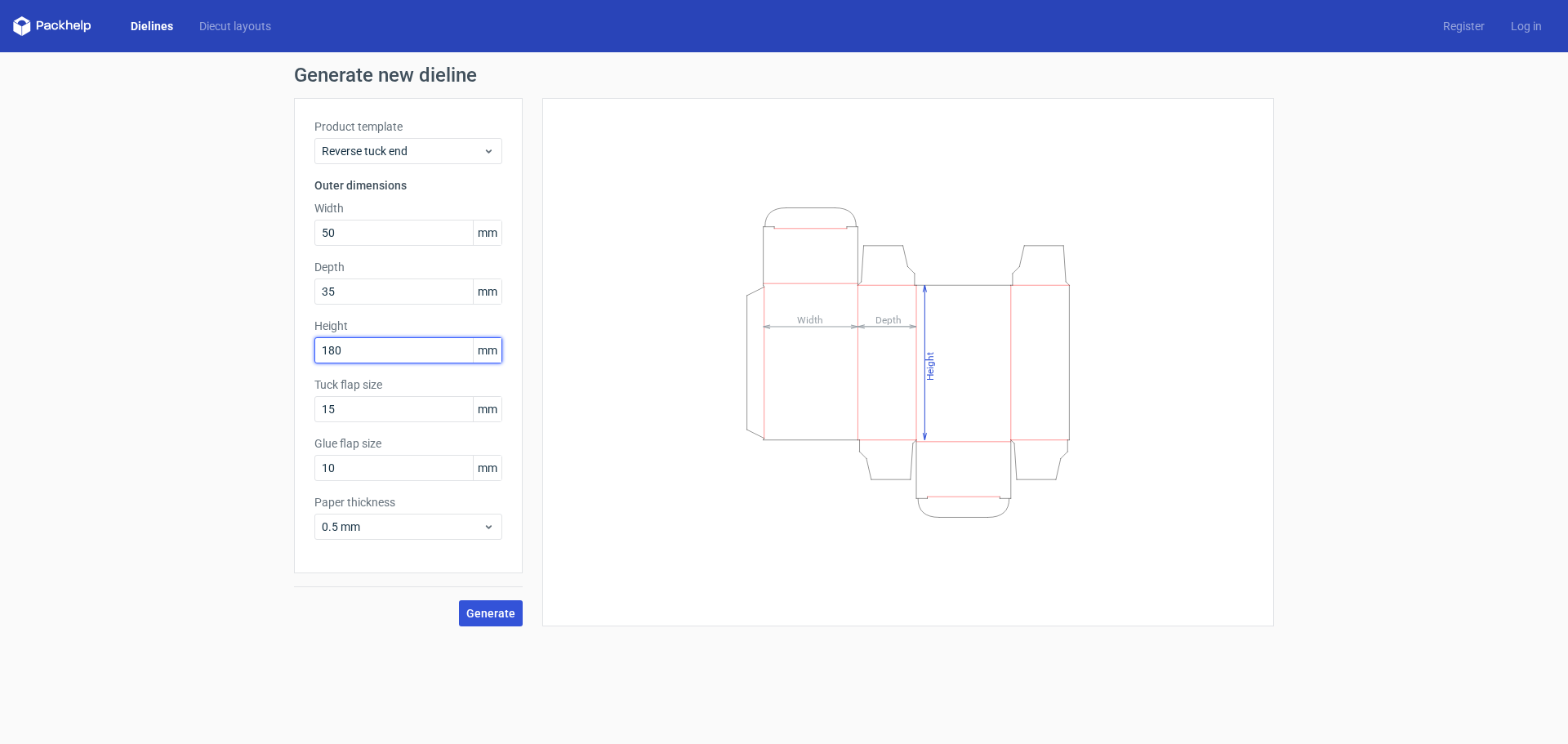
type input "180"
click at [496, 614] on span "Generate" at bounding box center [490, 613] width 49 height 11
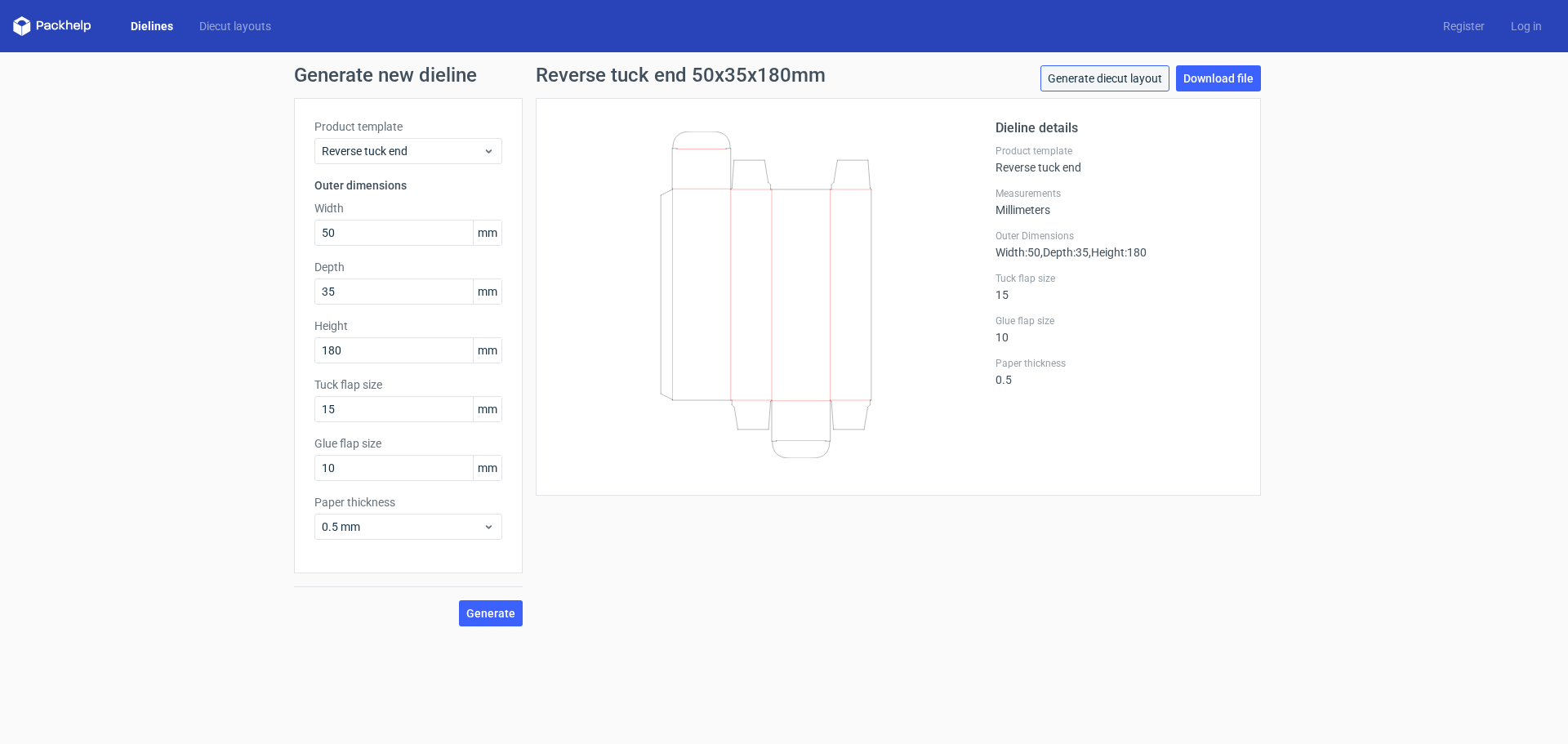
click at [1137, 70] on link "Generate diecut layout" at bounding box center [1104, 79] width 129 height 26
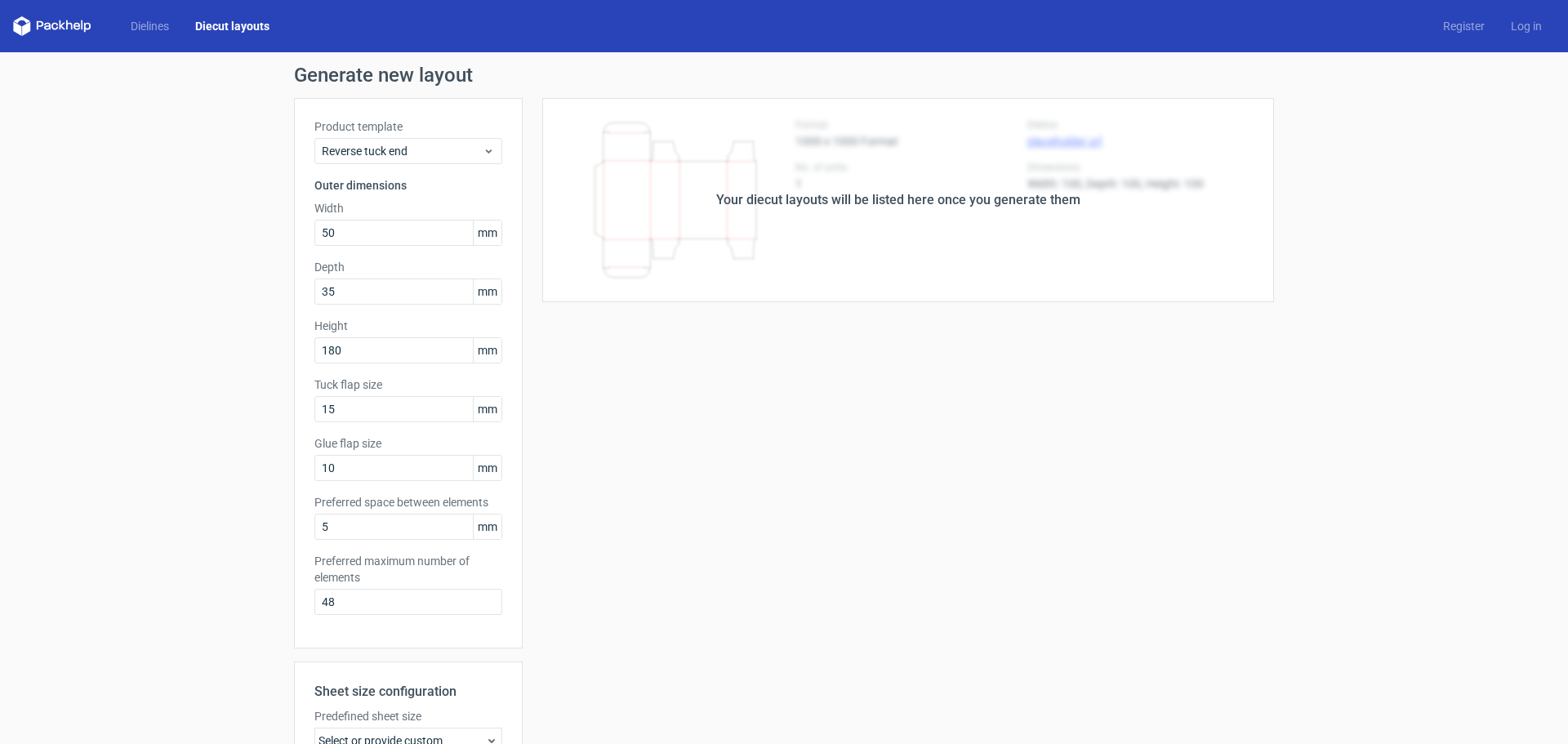
click at [1024, 181] on div "Your diecut layouts will be listed here once you generate them" at bounding box center [897, 200] width 751 height 204
click at [981, 206] on div "Your diecut layouts will be listed here once you generate them" at bounding box center [897, 199] width 364 height 19
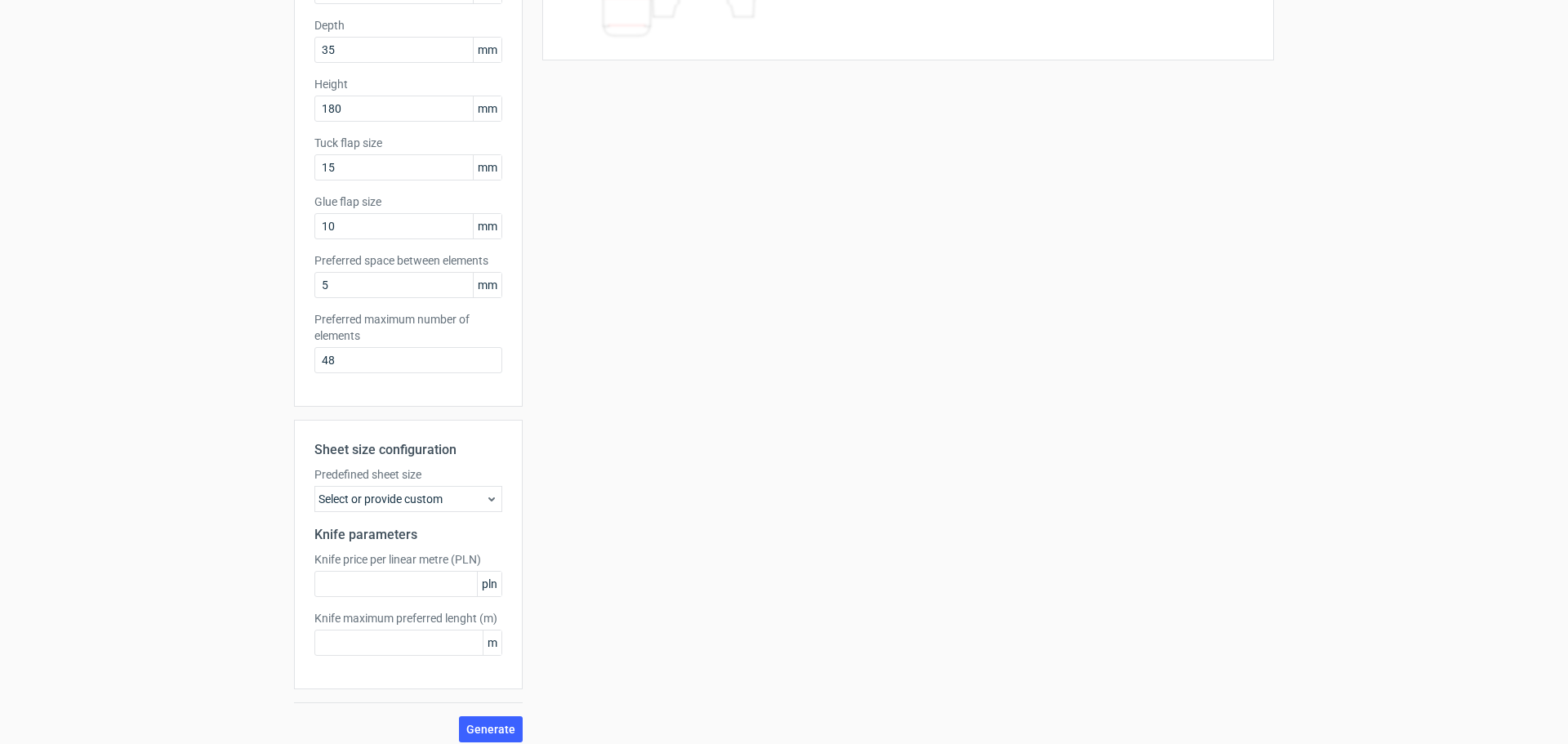
scroll to position [253, 0]
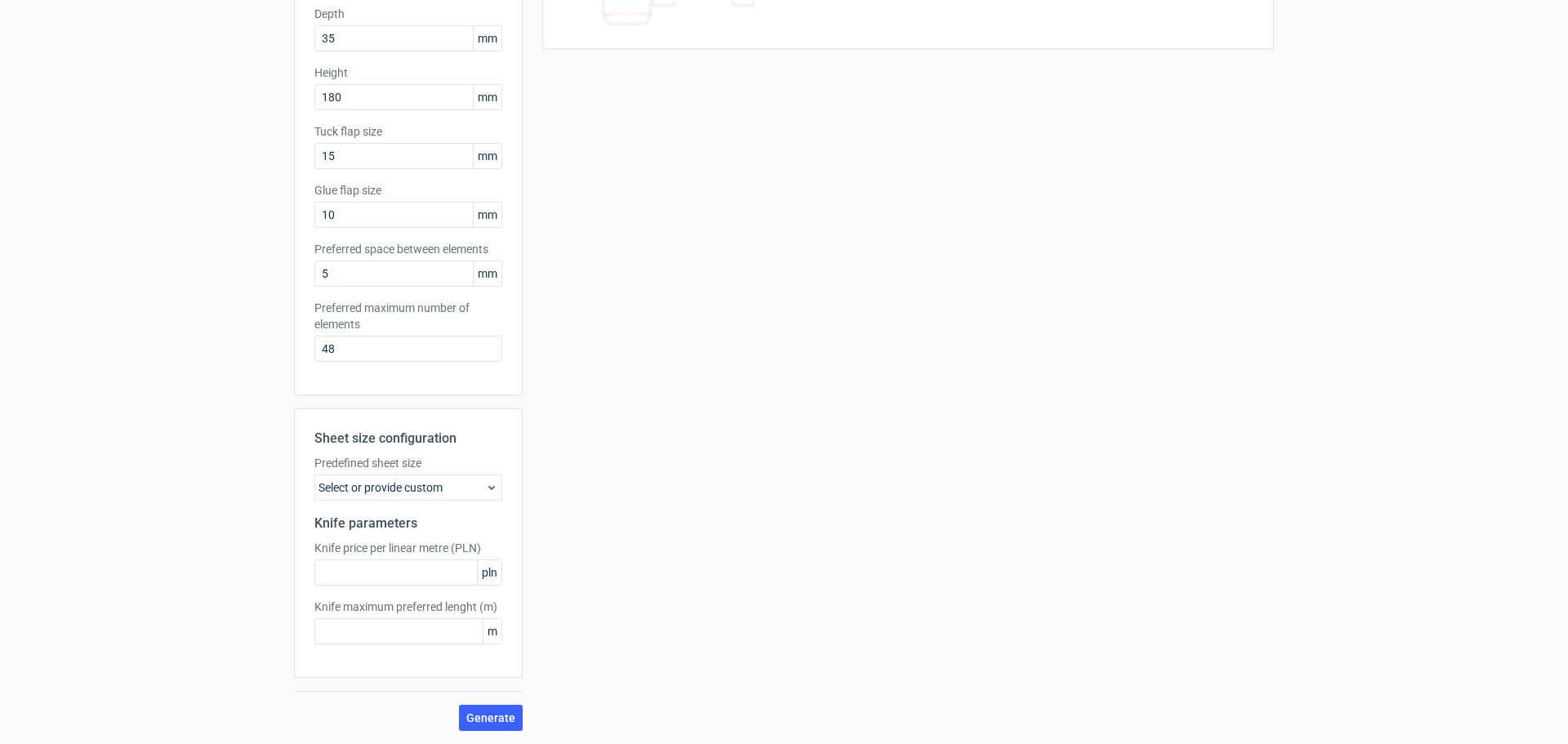
click at [477, 492] on div "Select or provide custom" at bounding box center [408, 487] width 188 height 26
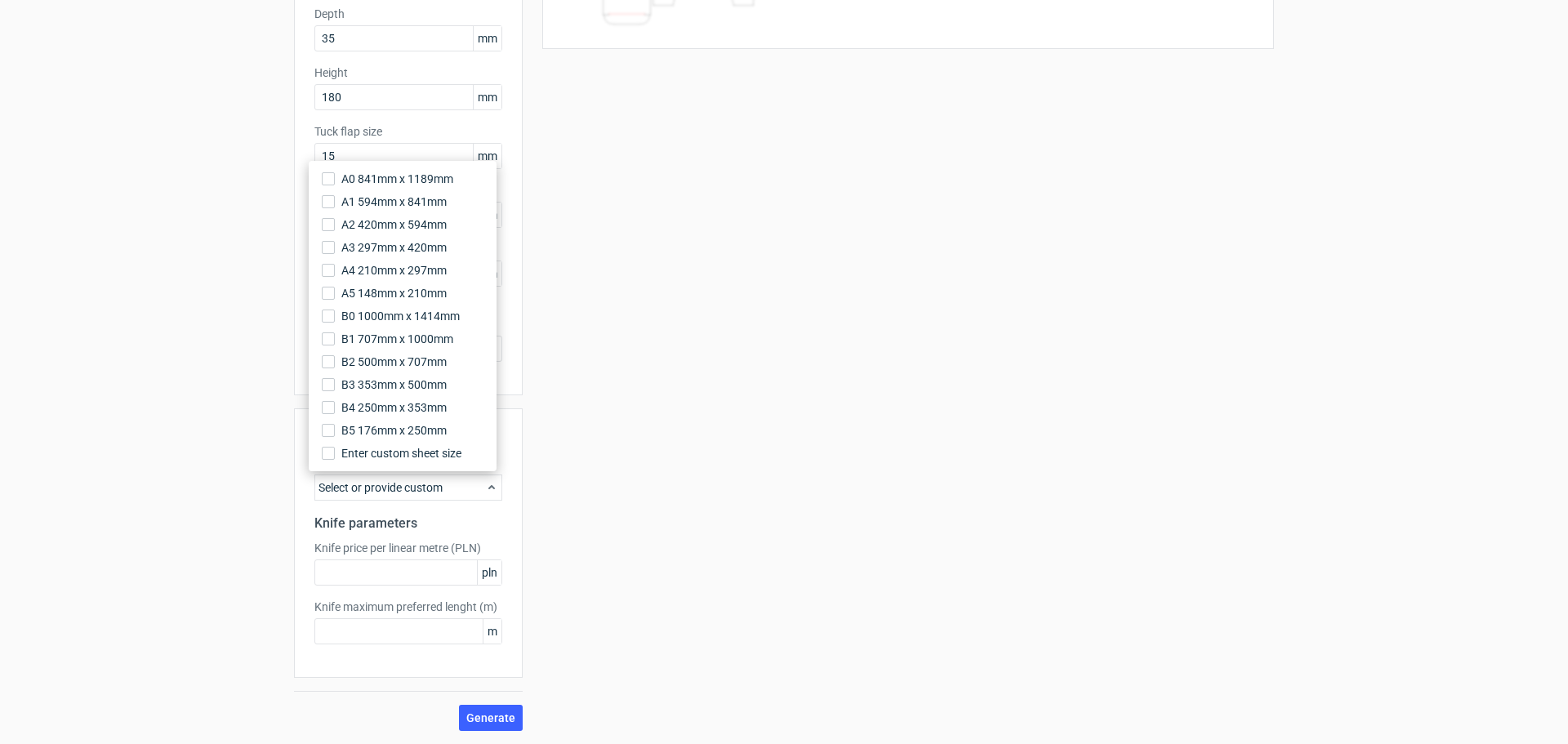
click at [741, 374] on div "Your diecut layouts will be listed here once you generate them Height Depth Wid…" at bounding box center [897, 287] width 751 height 887
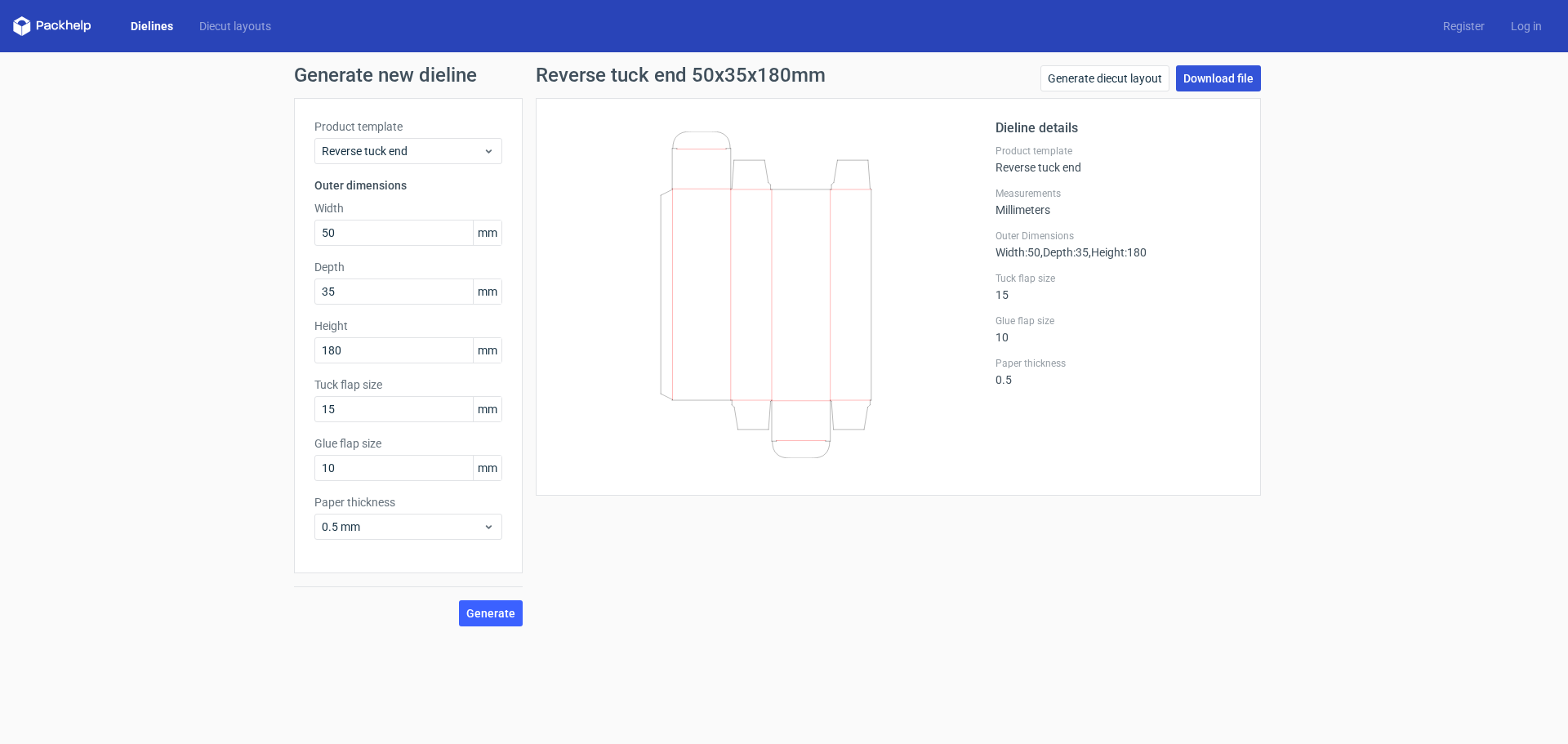
click at [1236, 78] on link "Download file" at bounding box center [1219, 79] width 85 height 26
